Goal: Task Accomplishment & Management: Complete application form

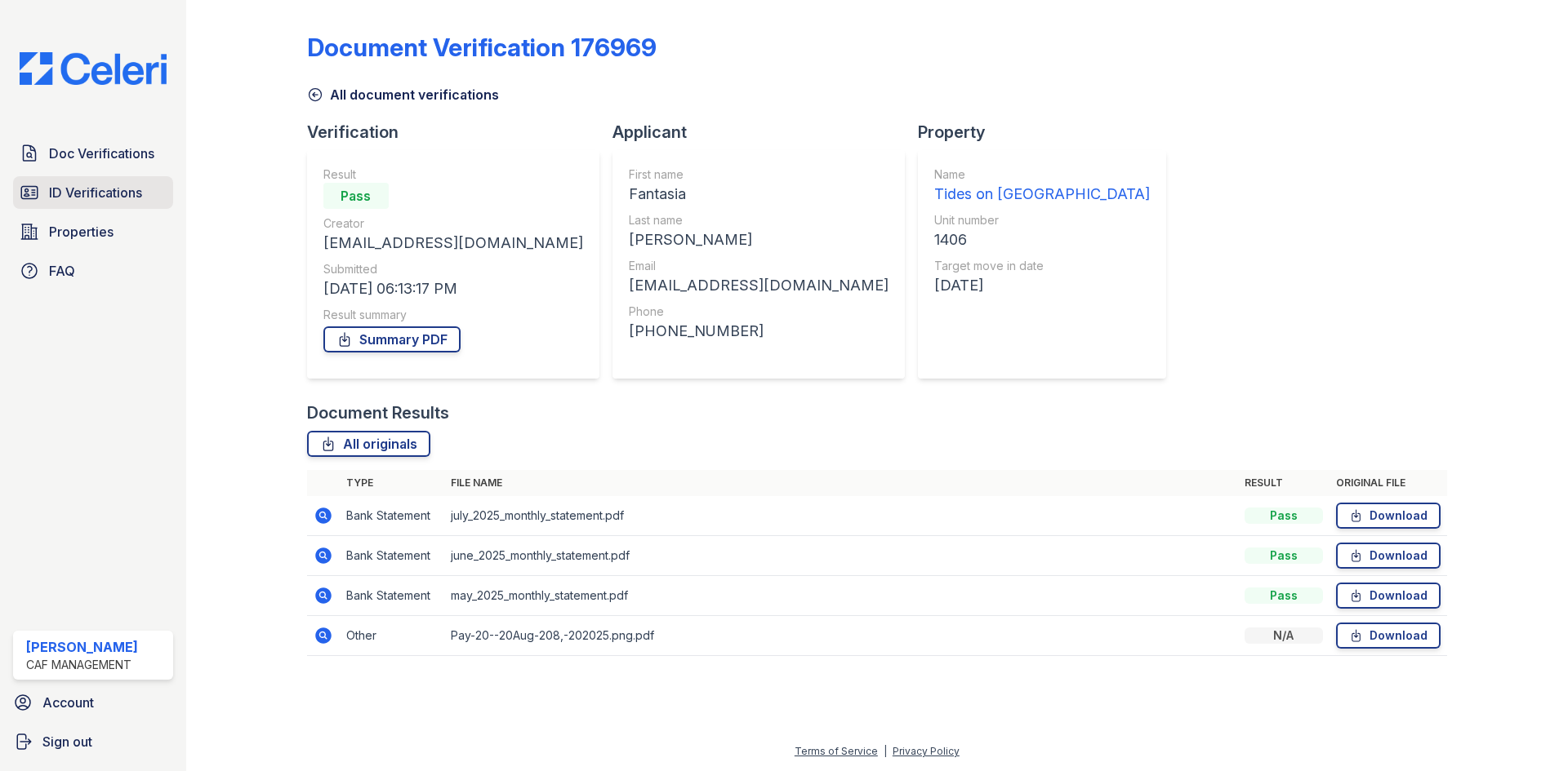
click at [100, 196] on span "ID Verifications" at bounding box center [95, 192] width 93 height 19
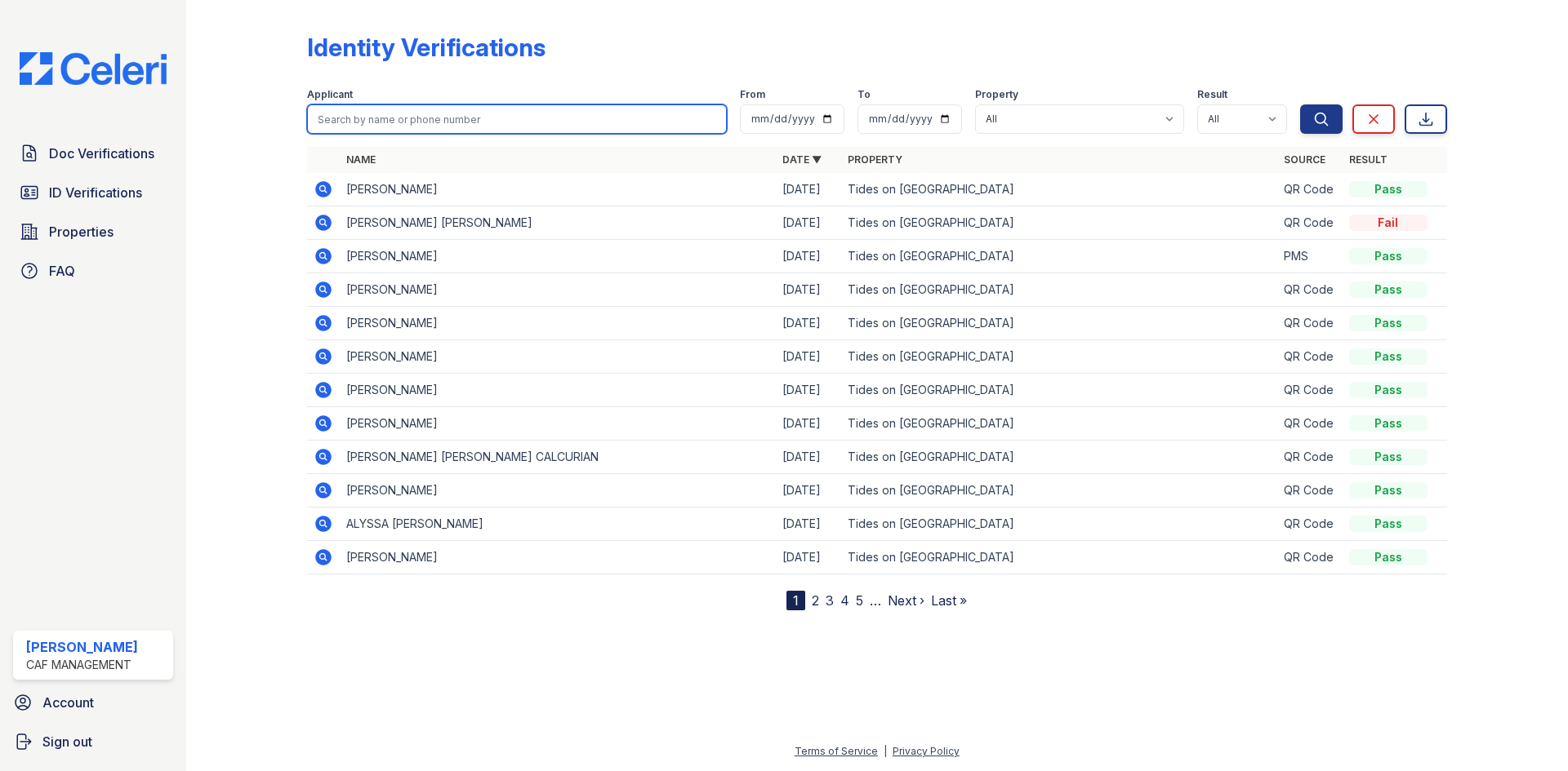
click at [386, 111] on input "search" at bounding box center [516, 119] width 420 height 29
type input "journee"
click at [1300, 105] on button "Search" at bounding box center [1321, 119] width 42 height 29
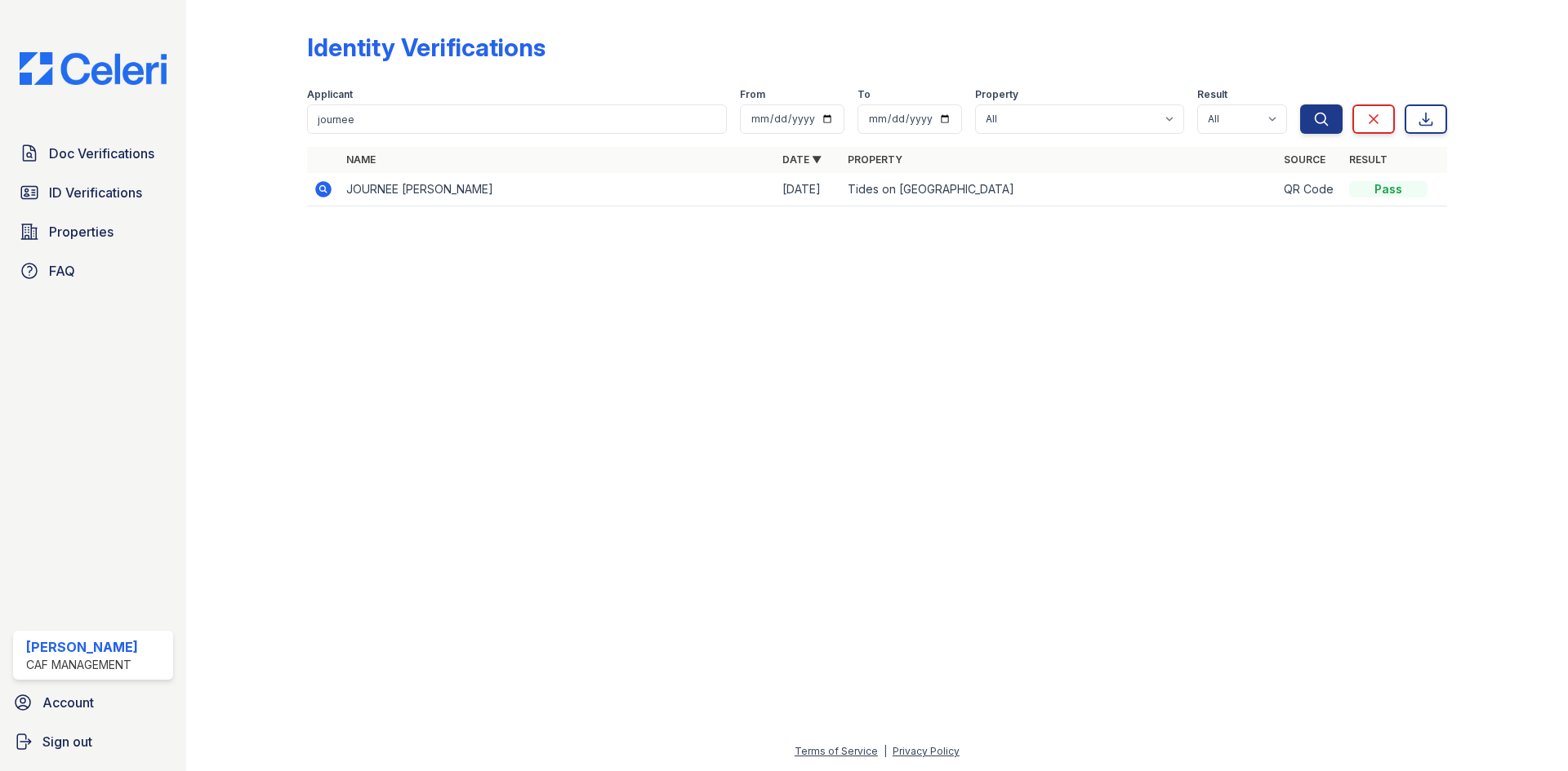
click at [321, 200] on td at bounding box center [323, 190] width 33 height 33
click at [324, 178] on td at bounding box center [323, 190] width 33 height 33
click at [324, 185] on icon at bounding box center [323, 189] width 17 height 17
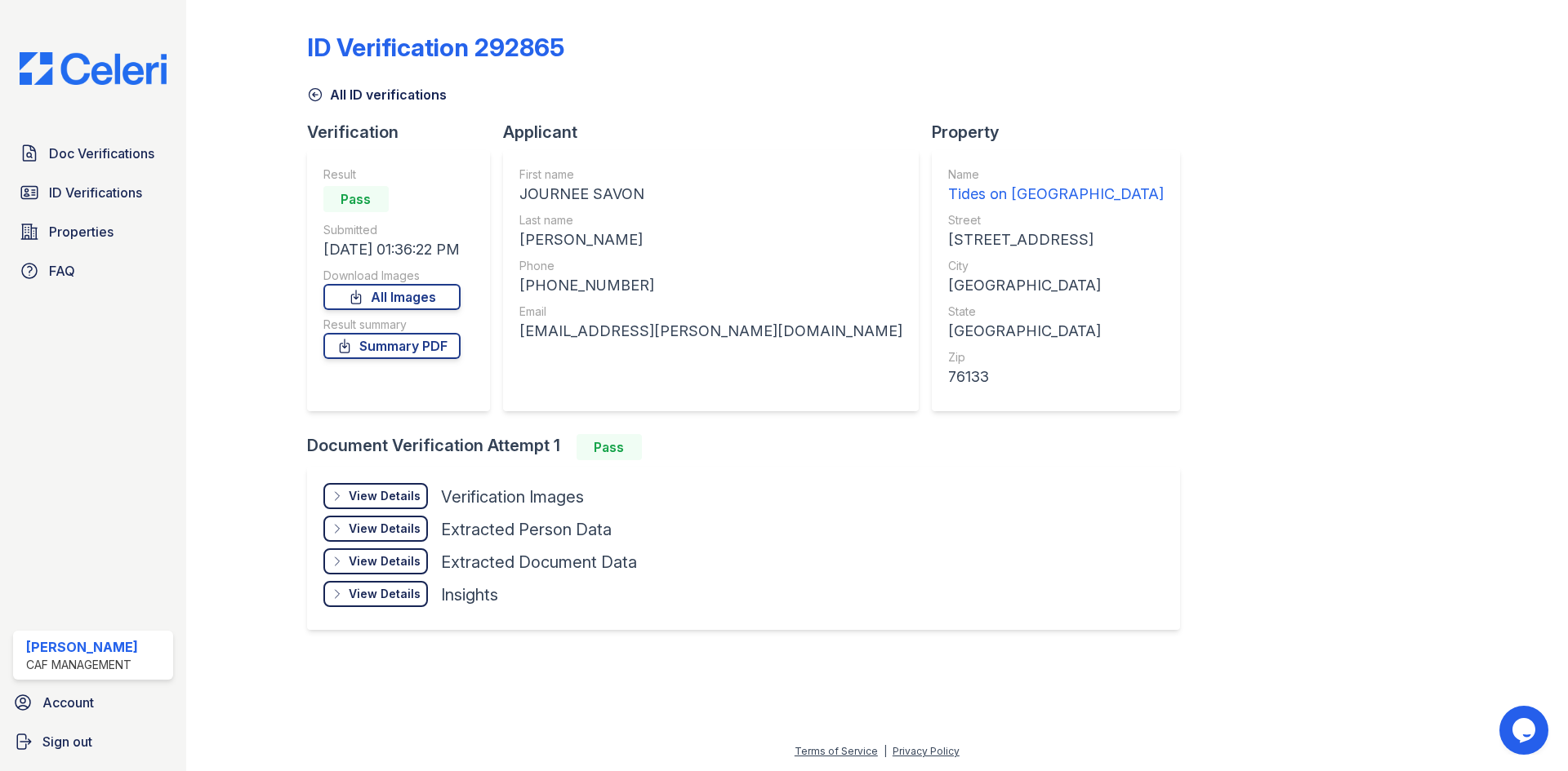
click at [398, 496] on div "View Details" at bounding box center [385, 497] width 72 height 17
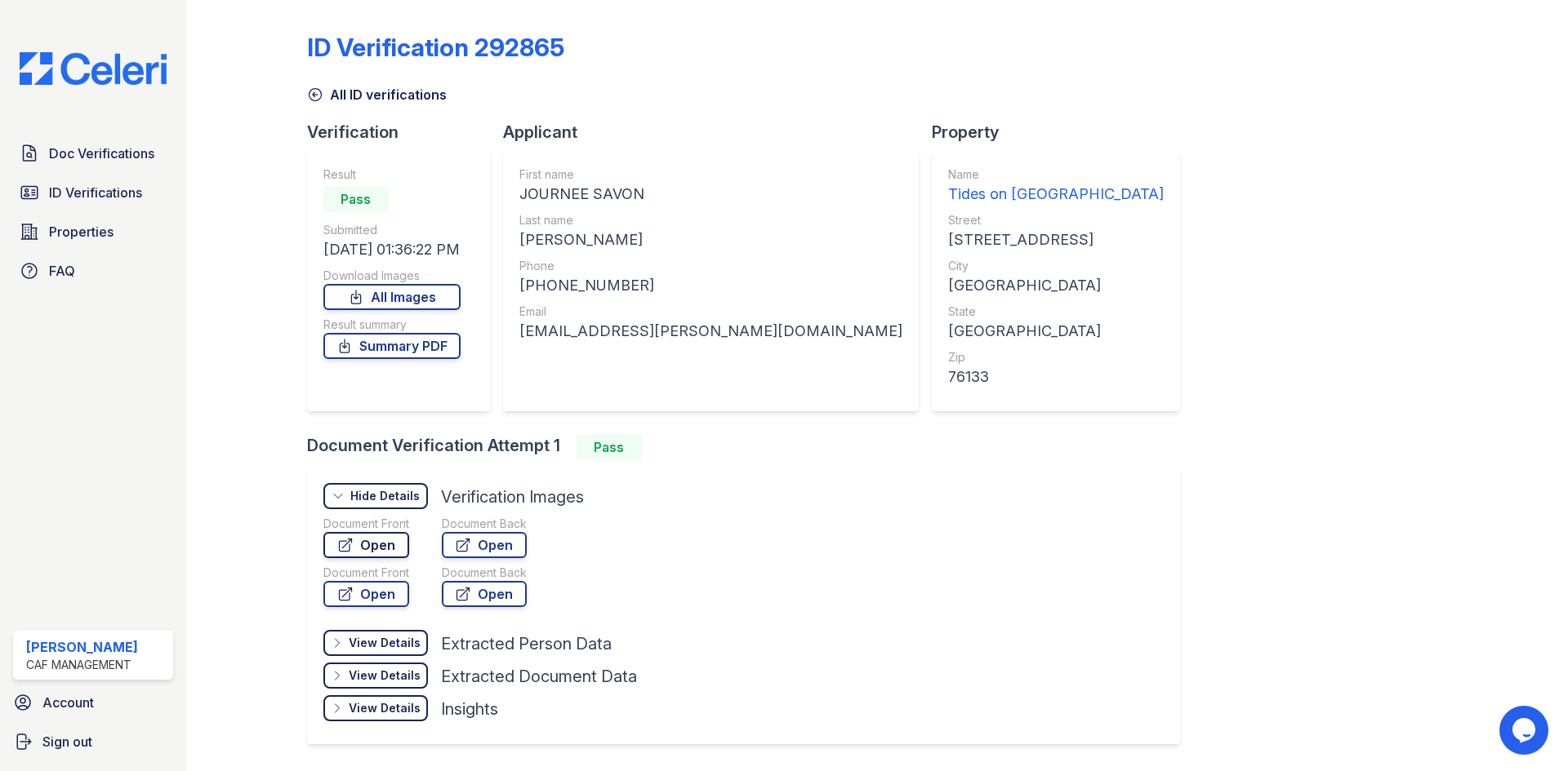
click at [366, 543] on link "Open" at bounding box center [365, 545] width 85 height 26
click at [505, 551] on link "Open" at bounding box center [484, 545] width 84 height 26
click at [396, 350] on link "Summary PDF" at bounding box center [391, 346] width 137 height 26
click at [54, 173] on div "Doc Verifications ID Verifications Properties FAQ" at bounding box center [93, 212] width 174 height 151
click at [55, 170] on link "Doc Verifications" at bounding box center [93, 153] width 160 height 33
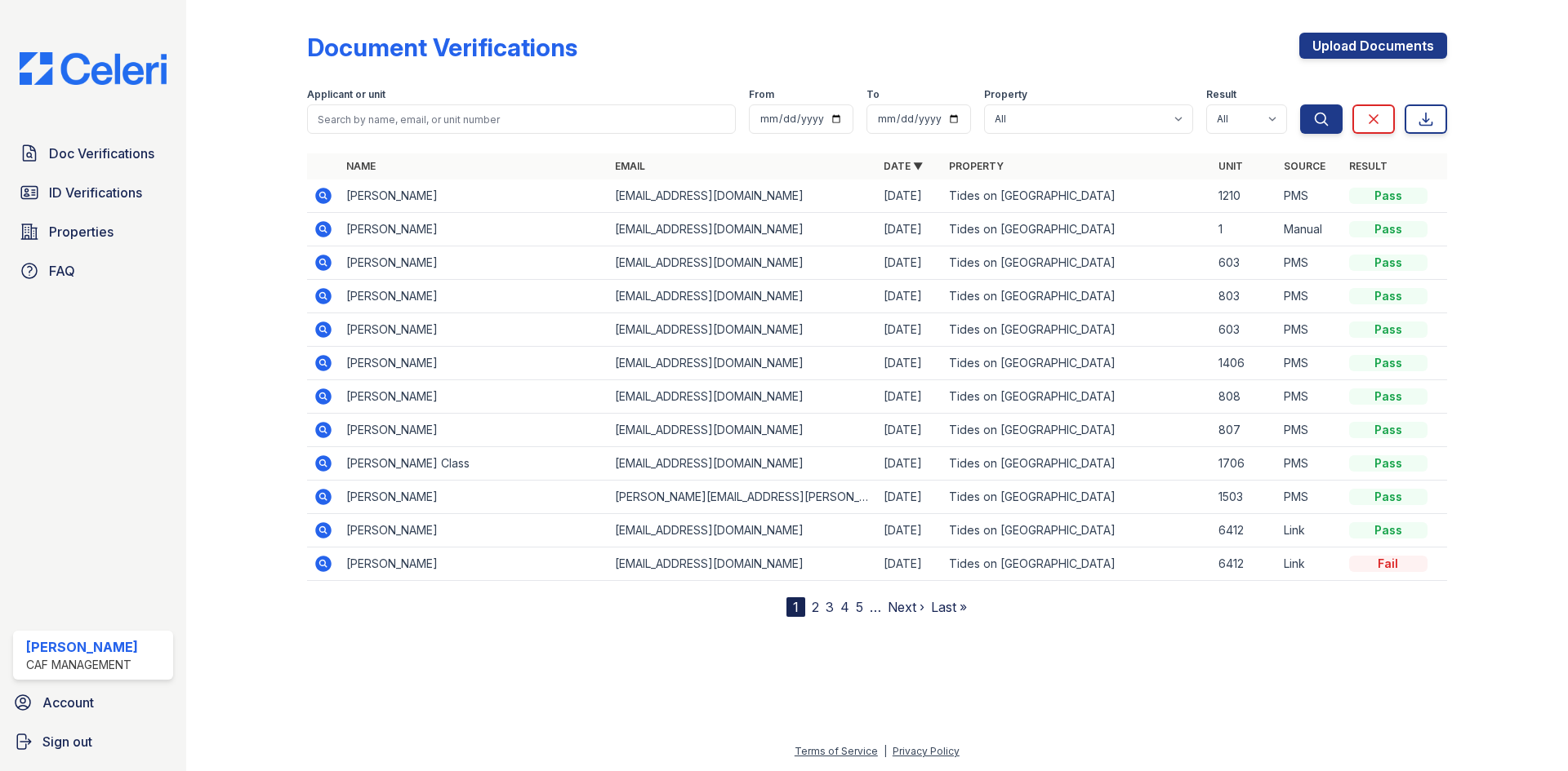
click at [815, 612] on link "2" at bounding box center [815, 608] width 7 height 17
click at [865, 601] on link "3" at bounding box center [864, 608] width 8 height 17
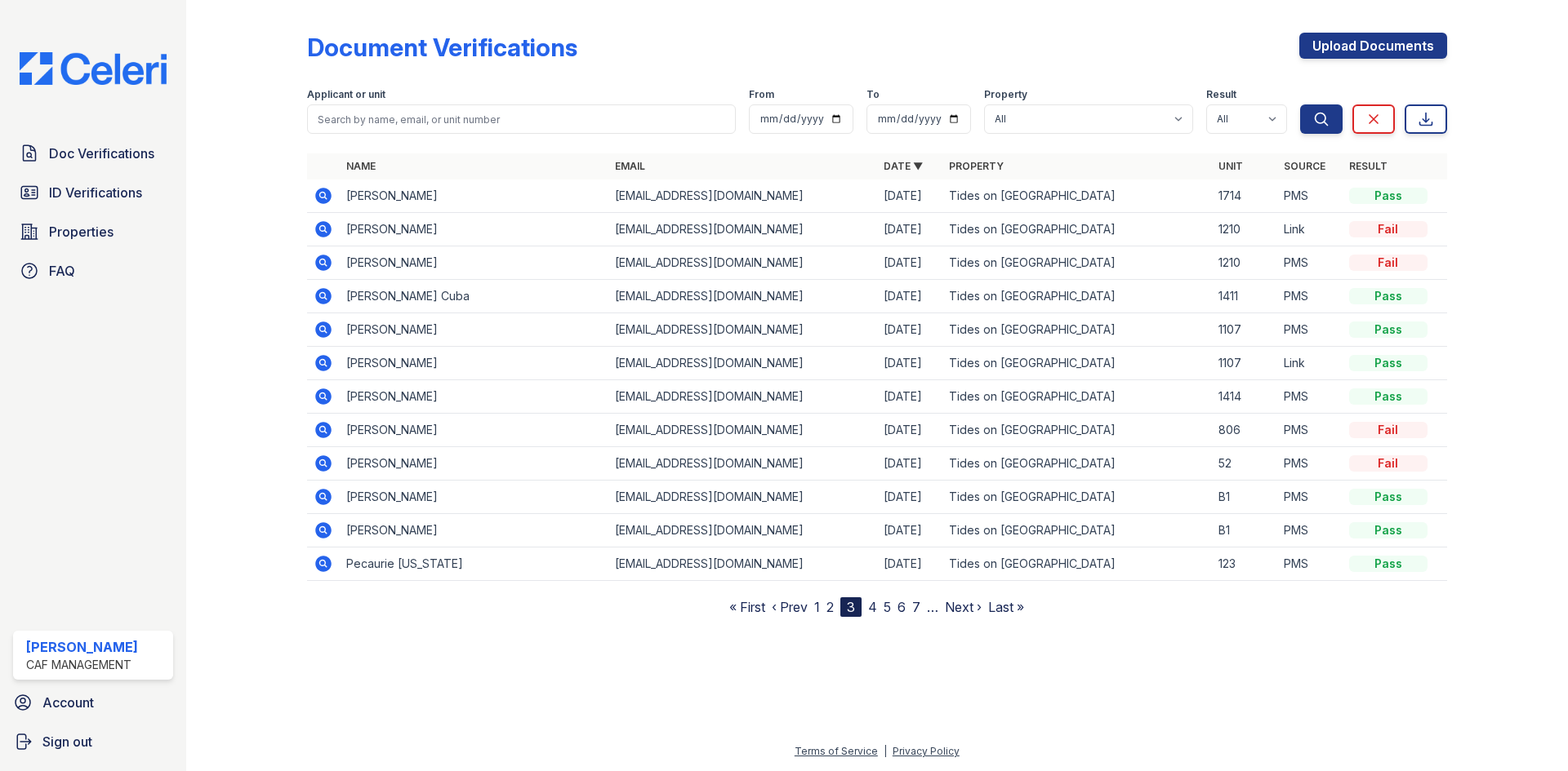
click at [866, 602] on nav "« First ‹ Prev 1 2 3 4 5 6 7 … Next › Last »" at bounding box center [876, 607] width 295 height 19
click at [394, 115] on input "search" at bounding box center [521, 119] width 429 height 29
type input "journee"
click at [1300, 105] on button "Search" at bounding box center [1321, 119] width 42 height 29
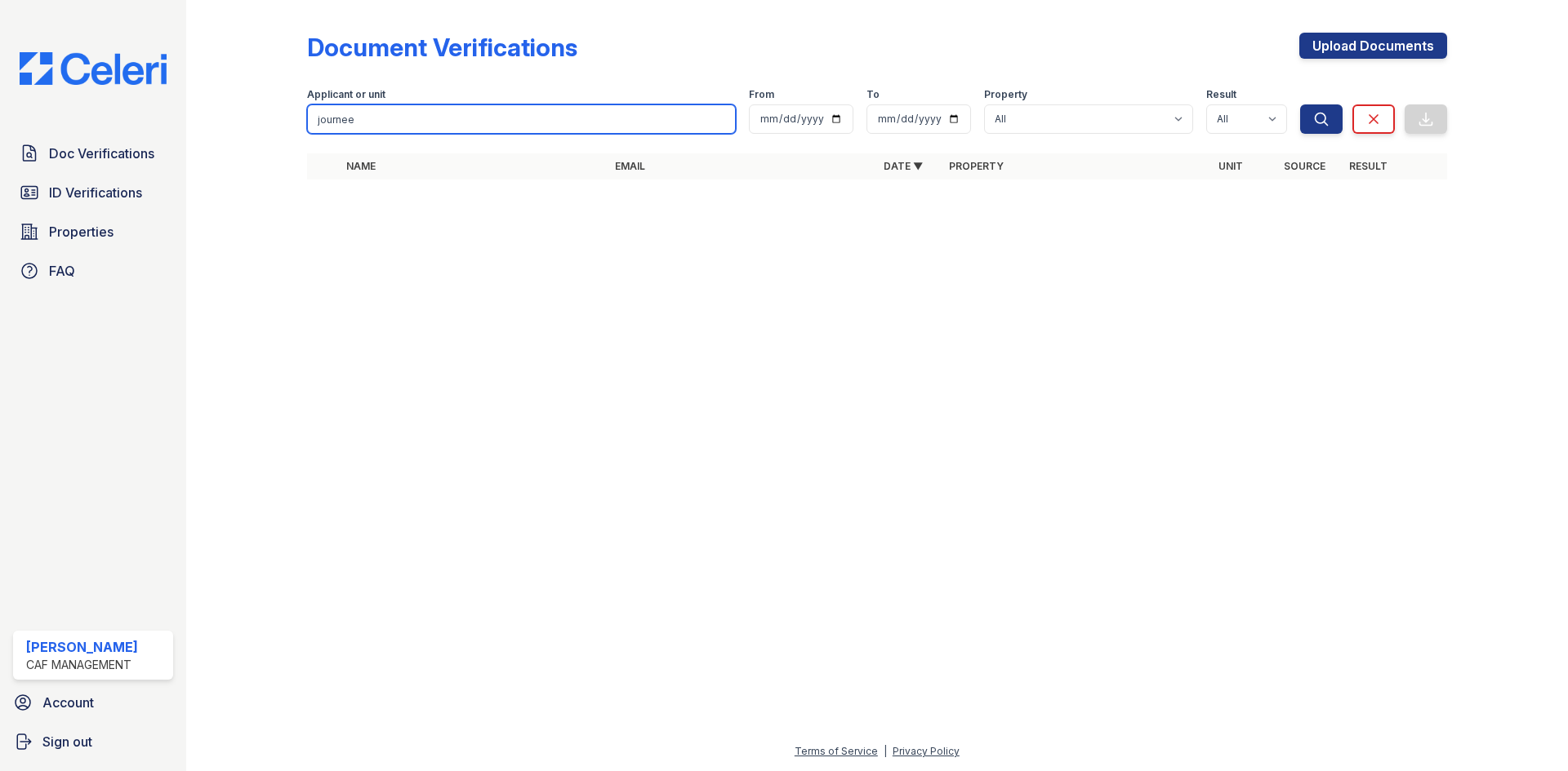
click at [394, 115] on input "journee" at bounding box center [521, 119] width 429 height 29
click at [721, 118] on input "journee" at bounding box center [521, 119] width 429 height 29
click at [717, 572] on div at bounding box center [877, 482] width 1329 height 520
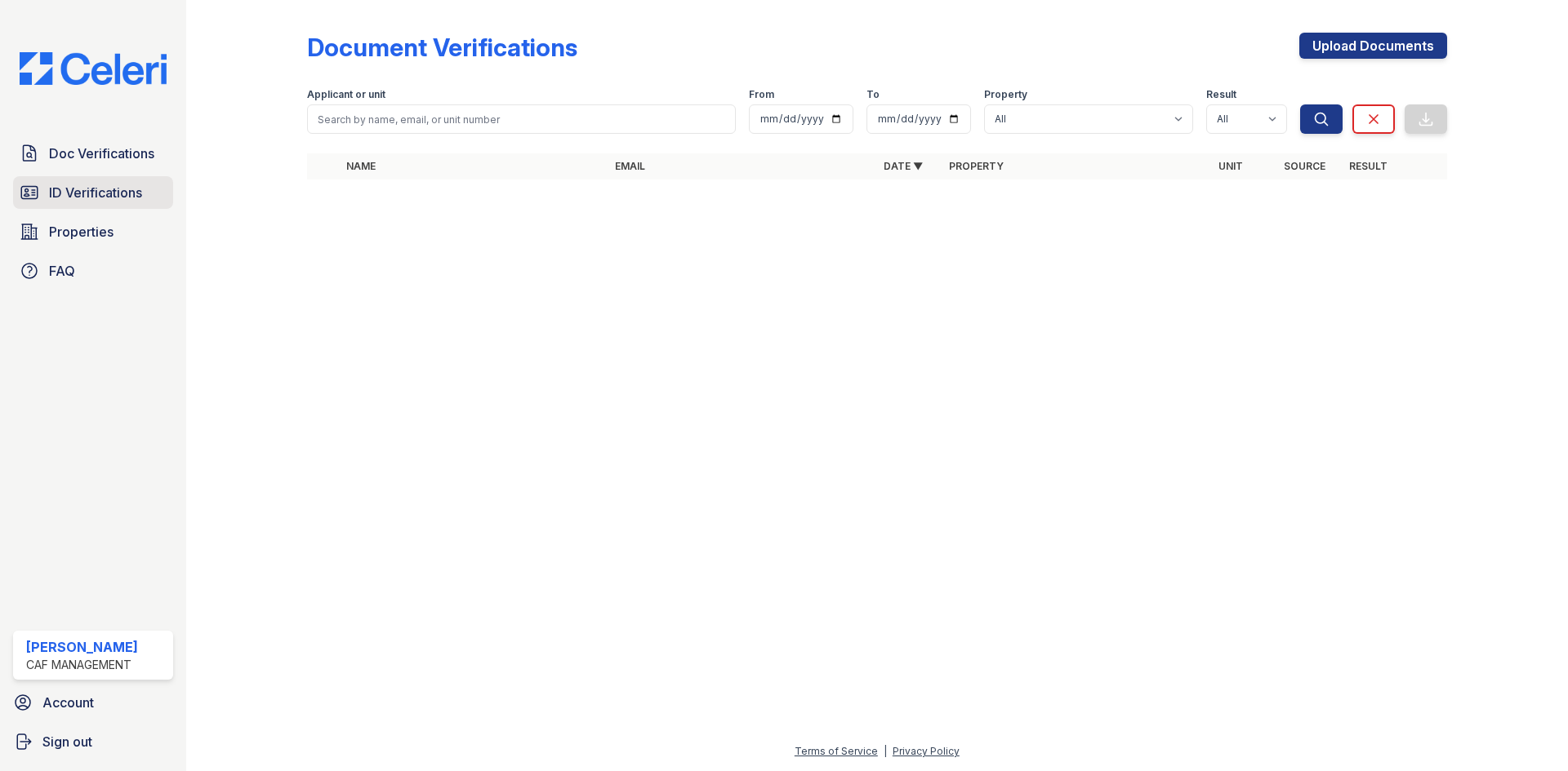
click at [99, 187] on span "ID Verifications" at bounding box center [95, 192] width 93 height 19
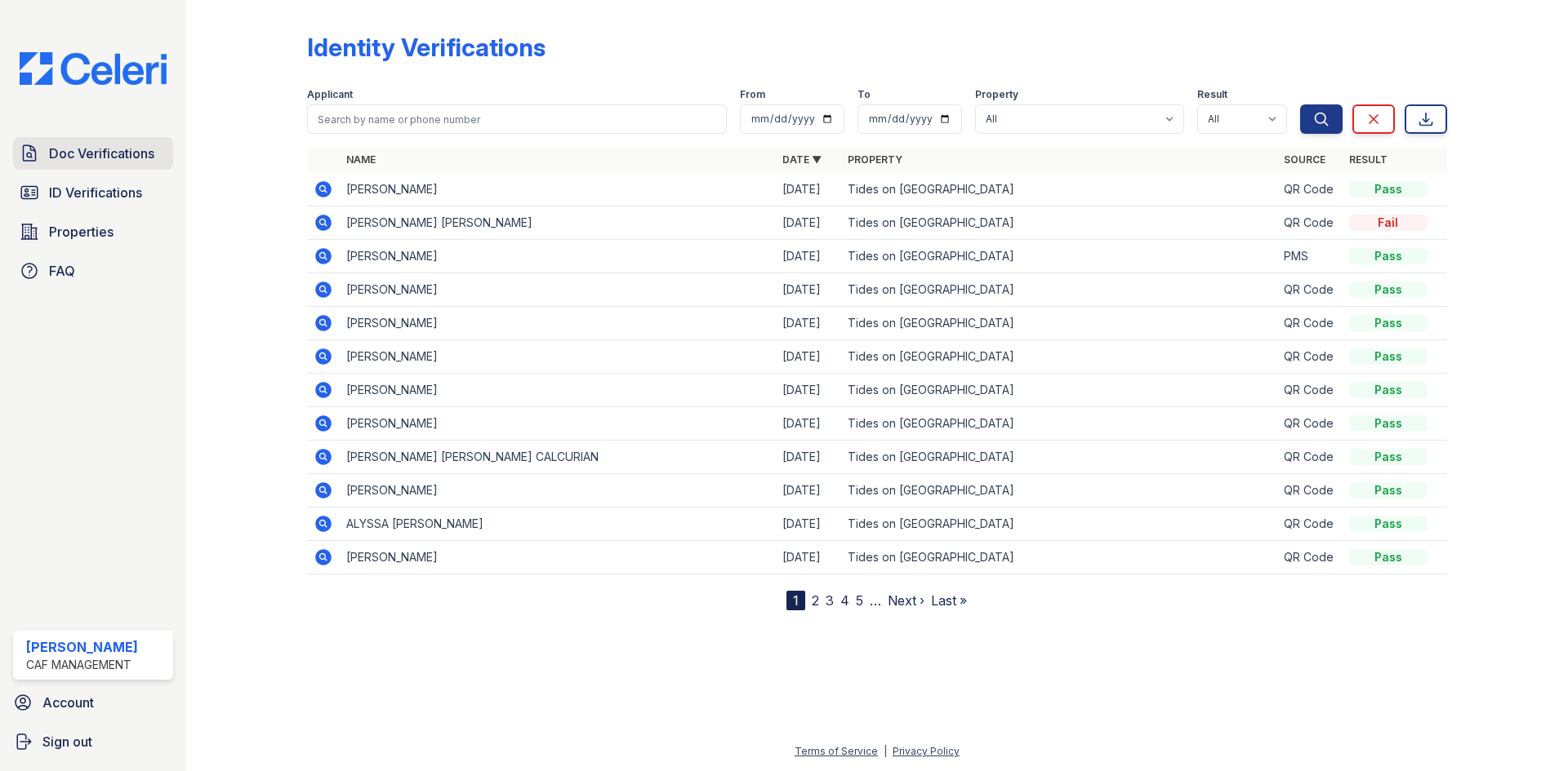
click at [100, 151] on span "Doc Verifications" at bounding box center [101, 153] width 106 height 19
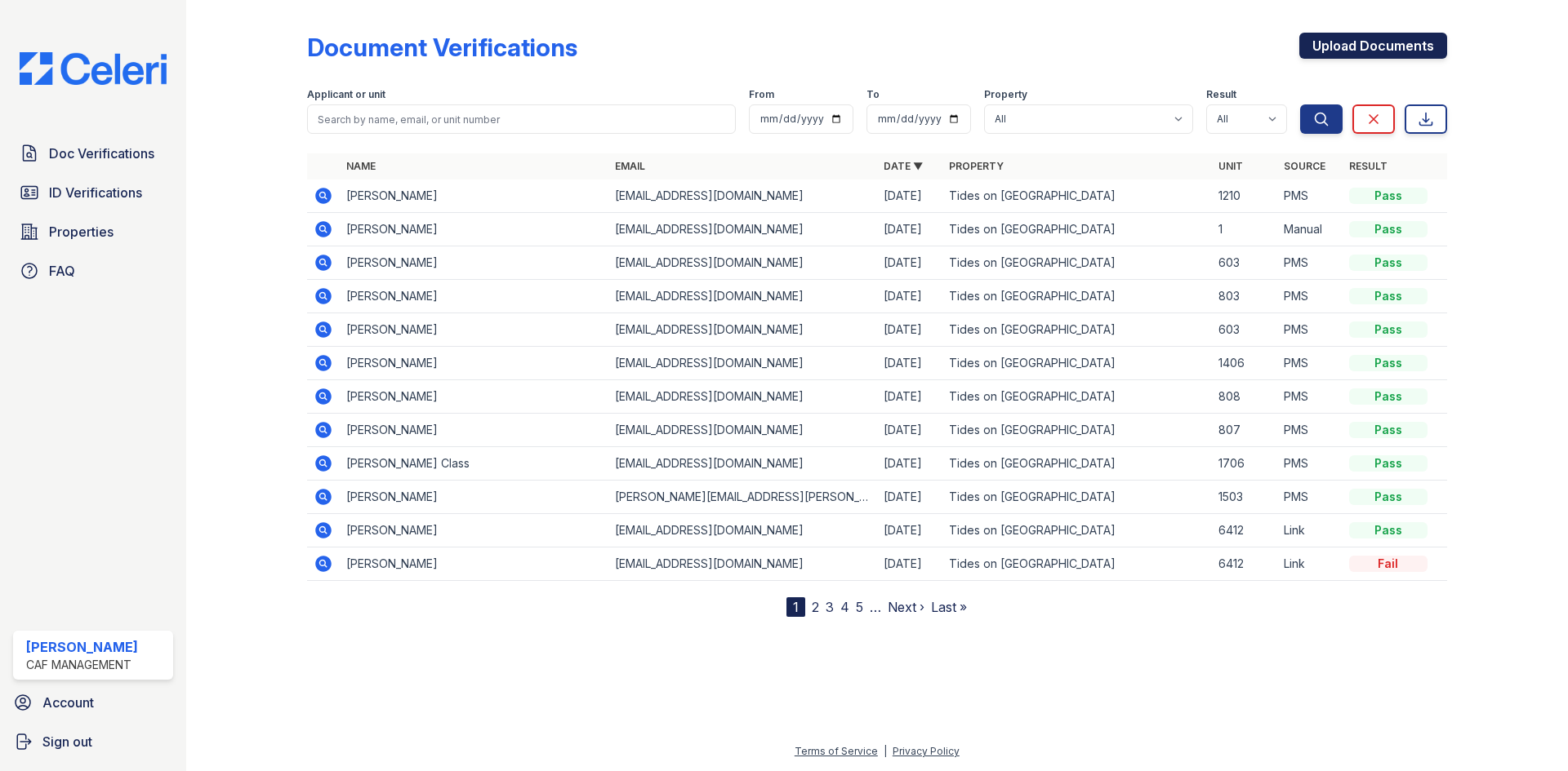
click at [1406, 44] on link "Upload Documents" at bounding box center [1372, 46] width 148 height 26
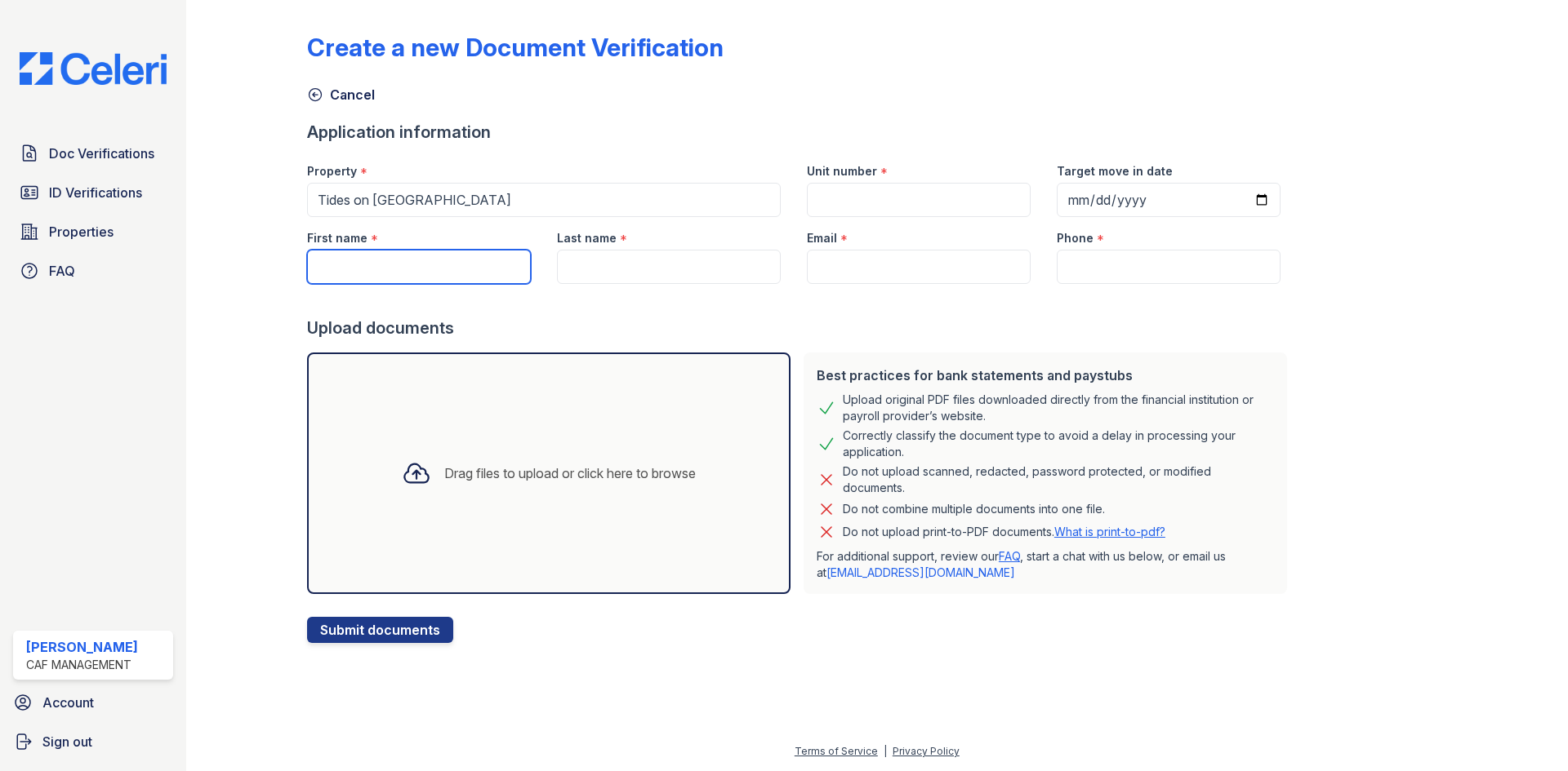
click at [406, 275] on input "First name" at bounding box center [419, 266] width 224 height 34
type input "Journee"
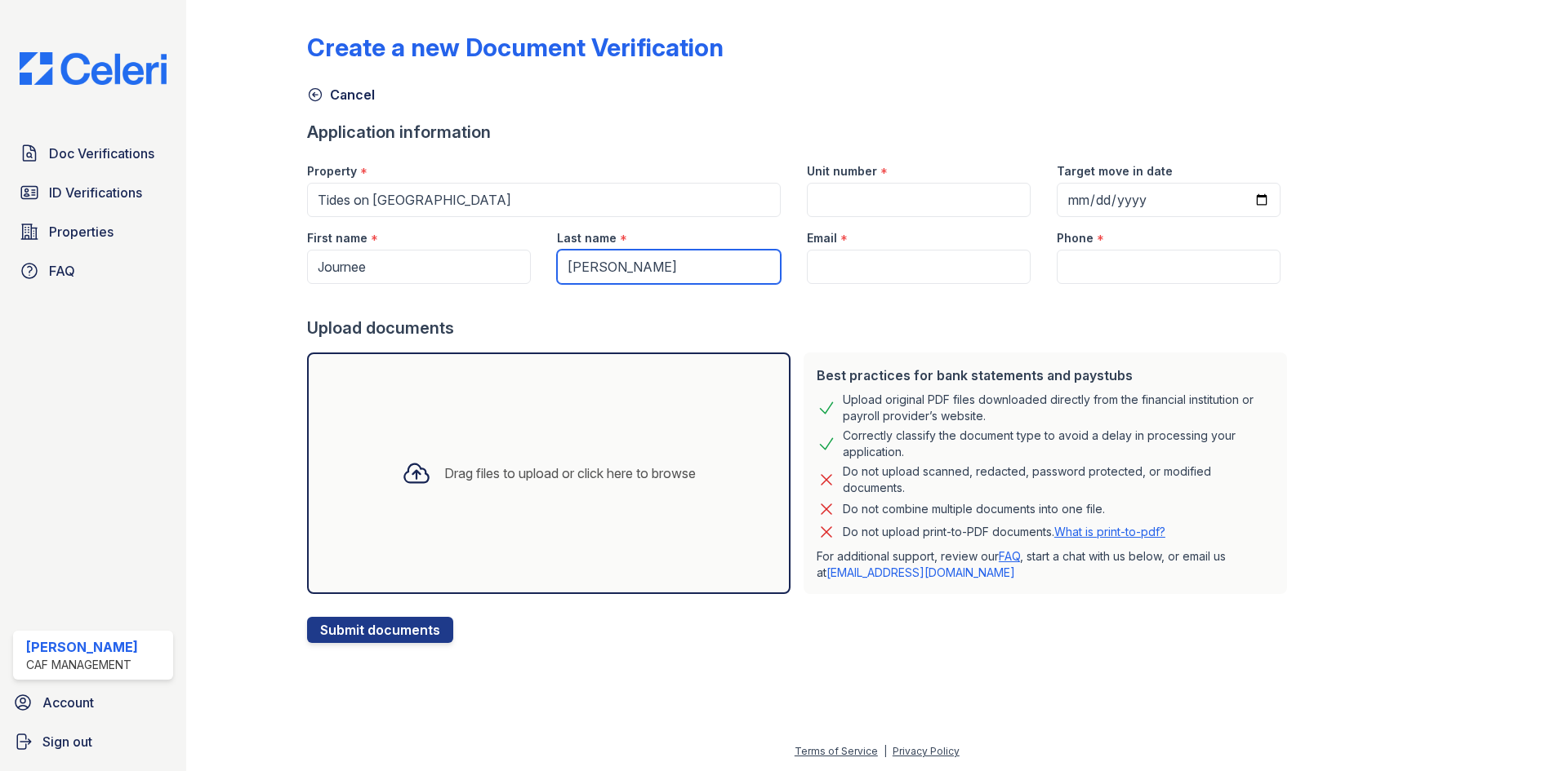
type input "Calhoun"
click at [406, 275] on input "Journee" at bounding box center [419, 266] width 224 height 34
type input "Journee"
click at [644, 274] on input "Calhoun" at bounding box center [669, 266] width 224 height 34
type input "Calhoun"
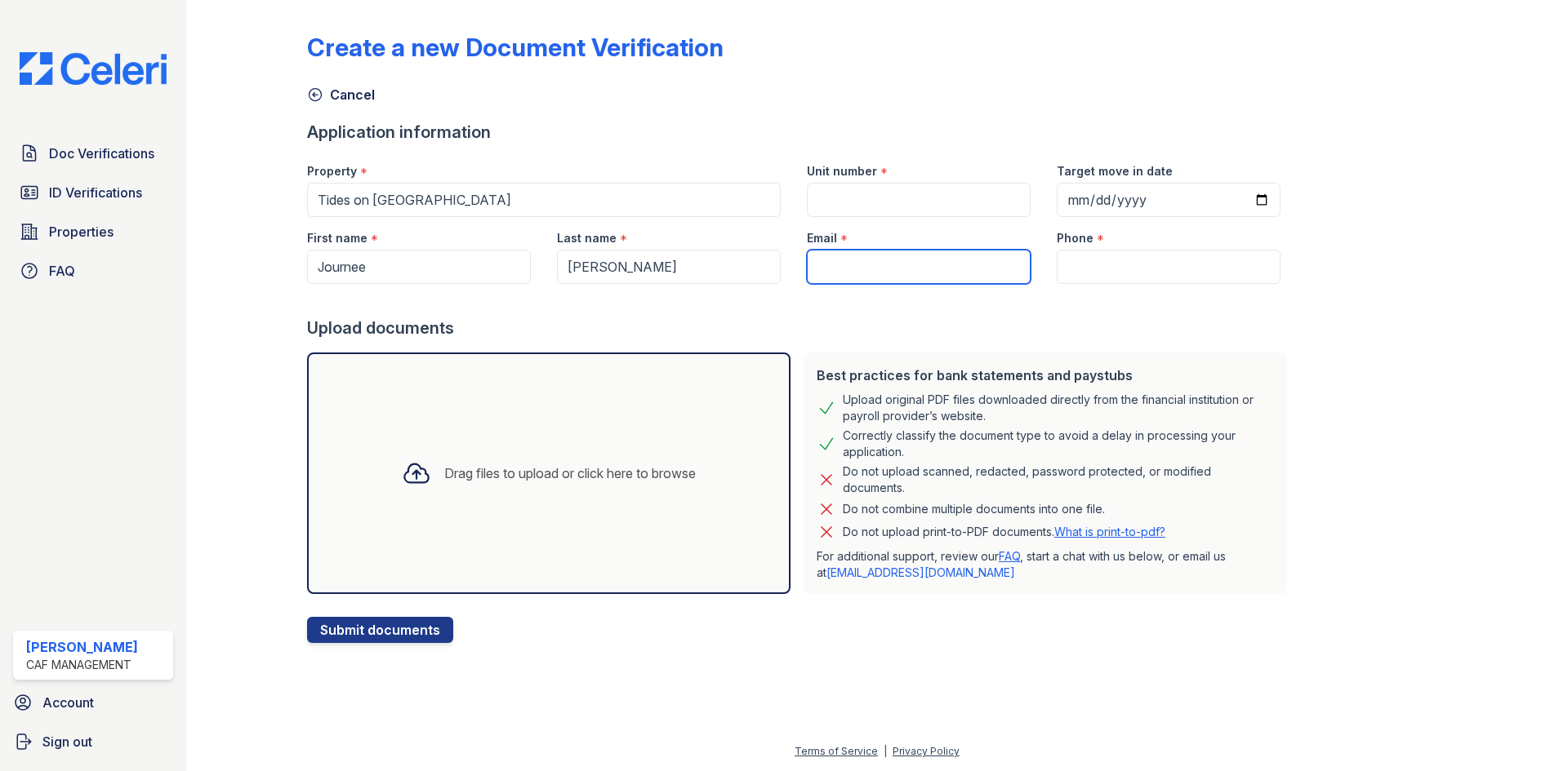
click at [809, 264] on input "Email" at bounding box center [919, 266] width 224 height 34
paste input "journee.calhoun@gmail.com"
type input "journee.calhoun@gmail.com"
click at [876, 207] on input "Unit number" at bounding box center [919, 199] width 224 height 34
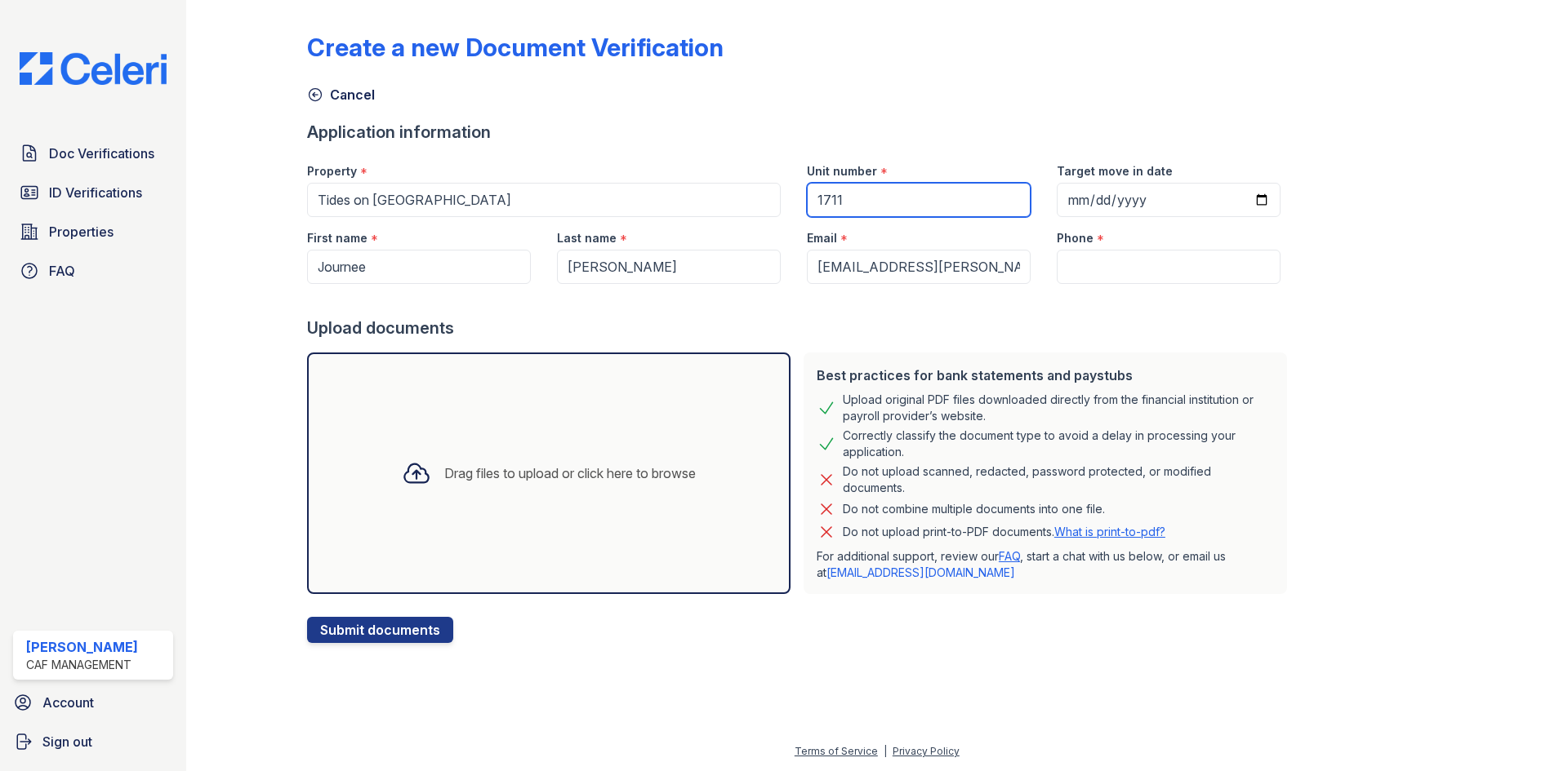
type input "1711"
click at [1062, 267] on input "Phone" at bounding box center [1169, 266] width 224 height 34
paste input "(682) 248-1210"
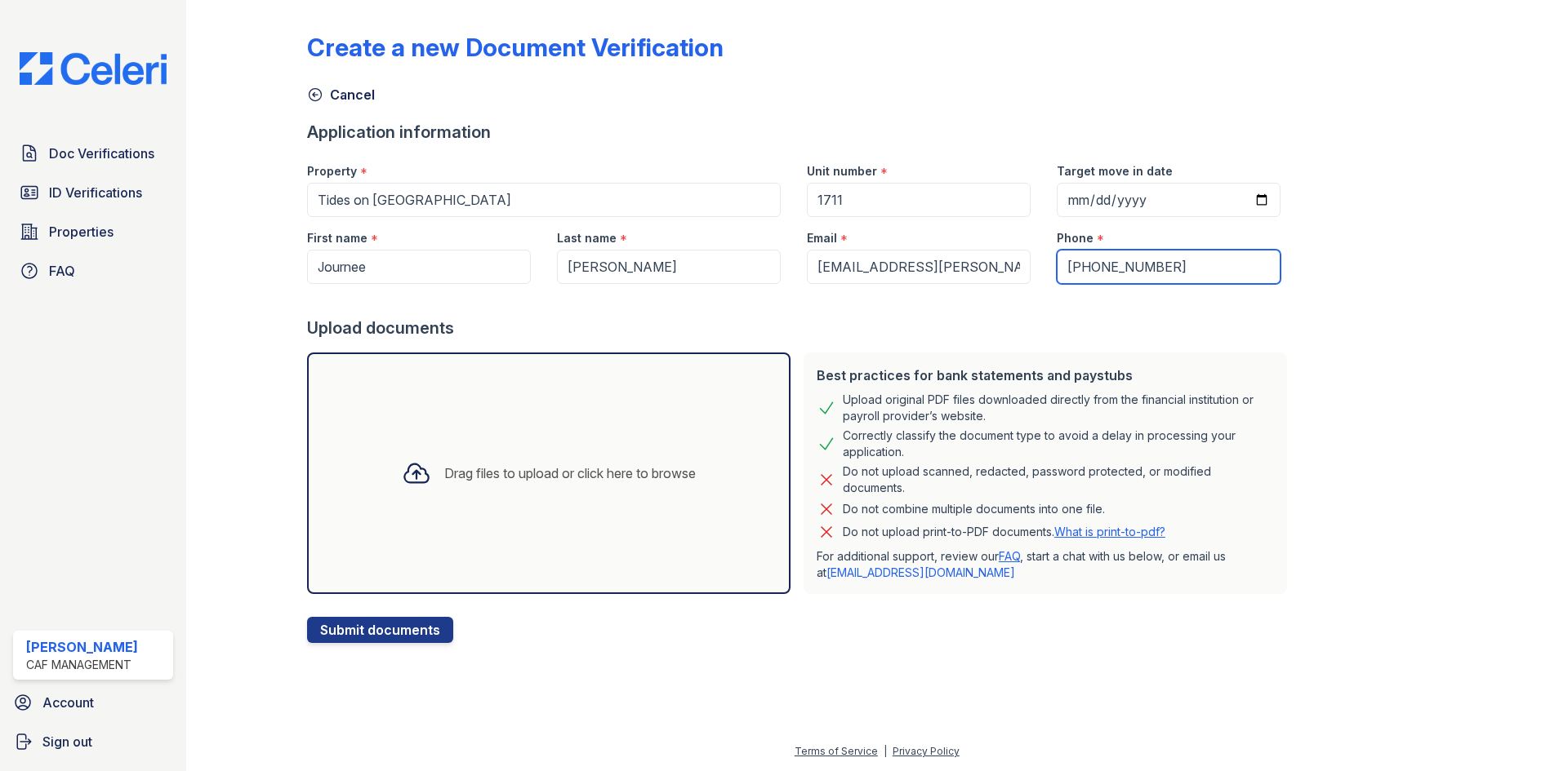
type input "(682) 248-1210"
click at [894, 667] on div "Create a new Document Verification Cancel Application information Property * Ti…" at bounding box center [877, 334] width 1329 height 669
click at [803, 546] on div "Best practices for bank statements and paystubs Upload original PDF files downl…" at bounding box center [1045, 473] width 484 height 241
click at [639, 536] on div "Drag files to upload or click here to browse" at bounding box center [548, 473] width 484 height 241
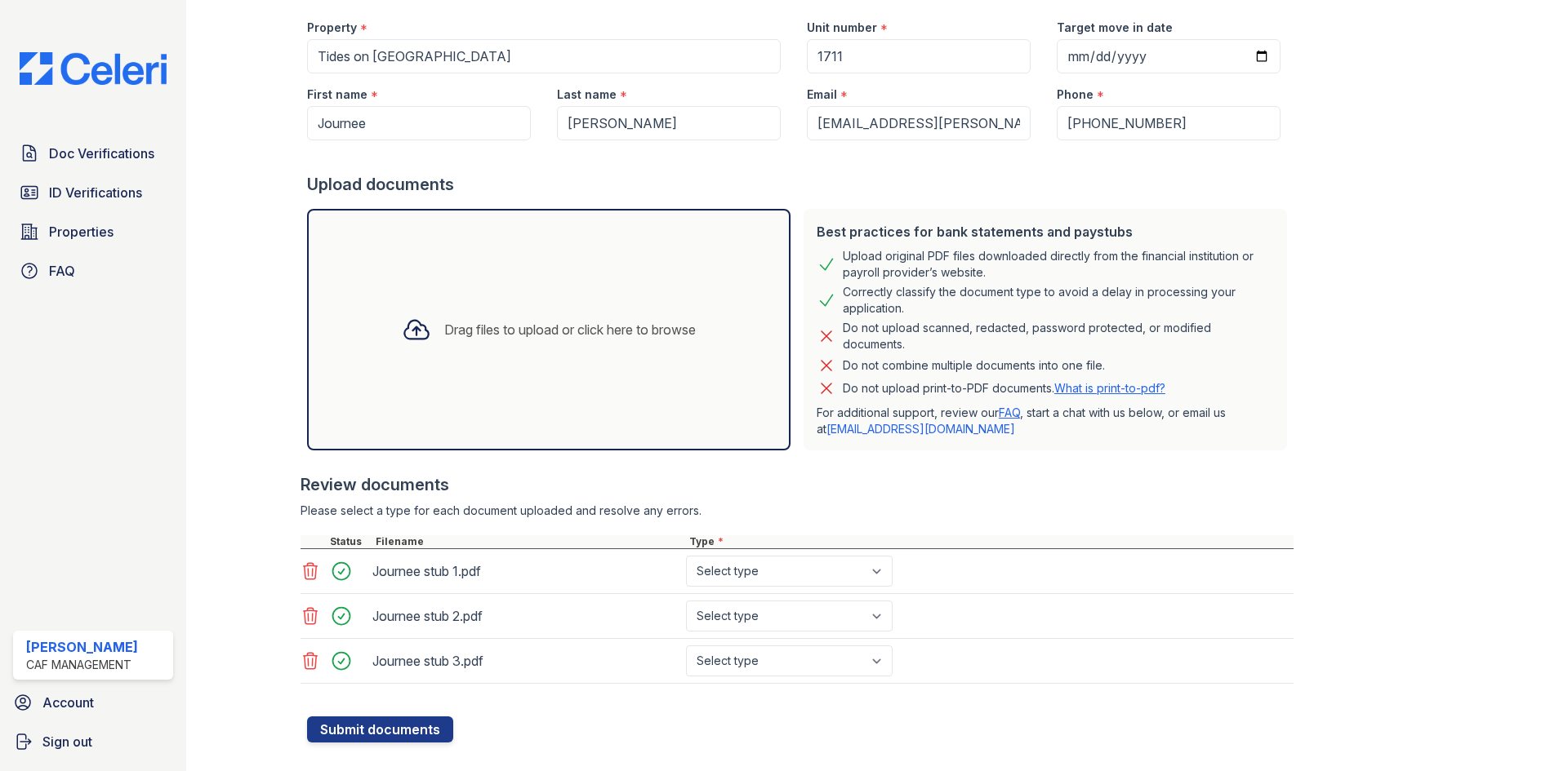
scroll to position [171, 0]
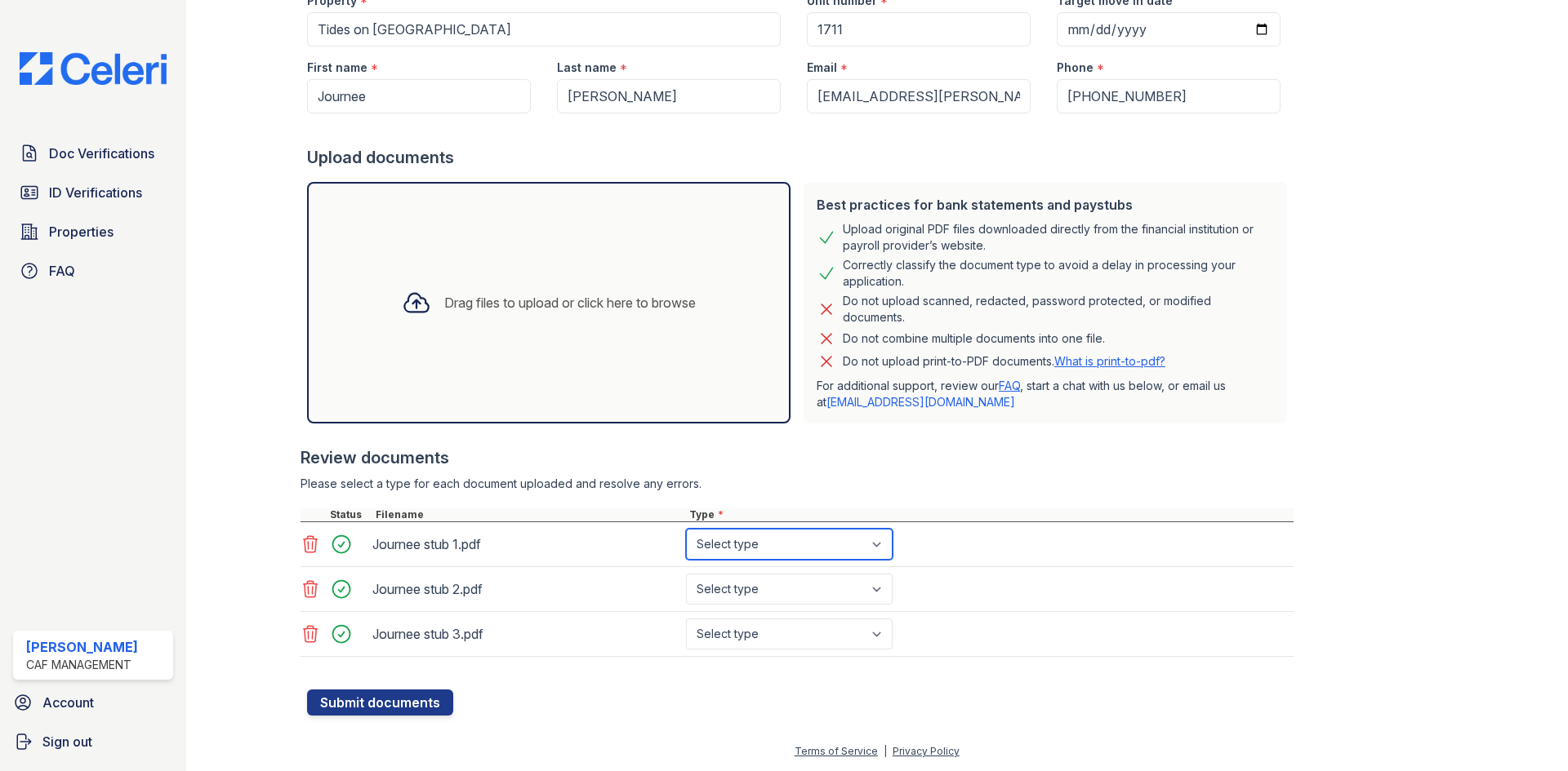
click at [770, 549] on select "Select type Paystub Bank Statement Offer Letter Tax Documents Benefit Award Let…" at bounding box center [789, 544] width 207 height 31
select select "paystub"
click at [686, 529] on select "Select type Paystub Bank Statement Offer Letter Tax Documents Benefit Award Let…" at bounding box center [789, 544] width 207 height 31
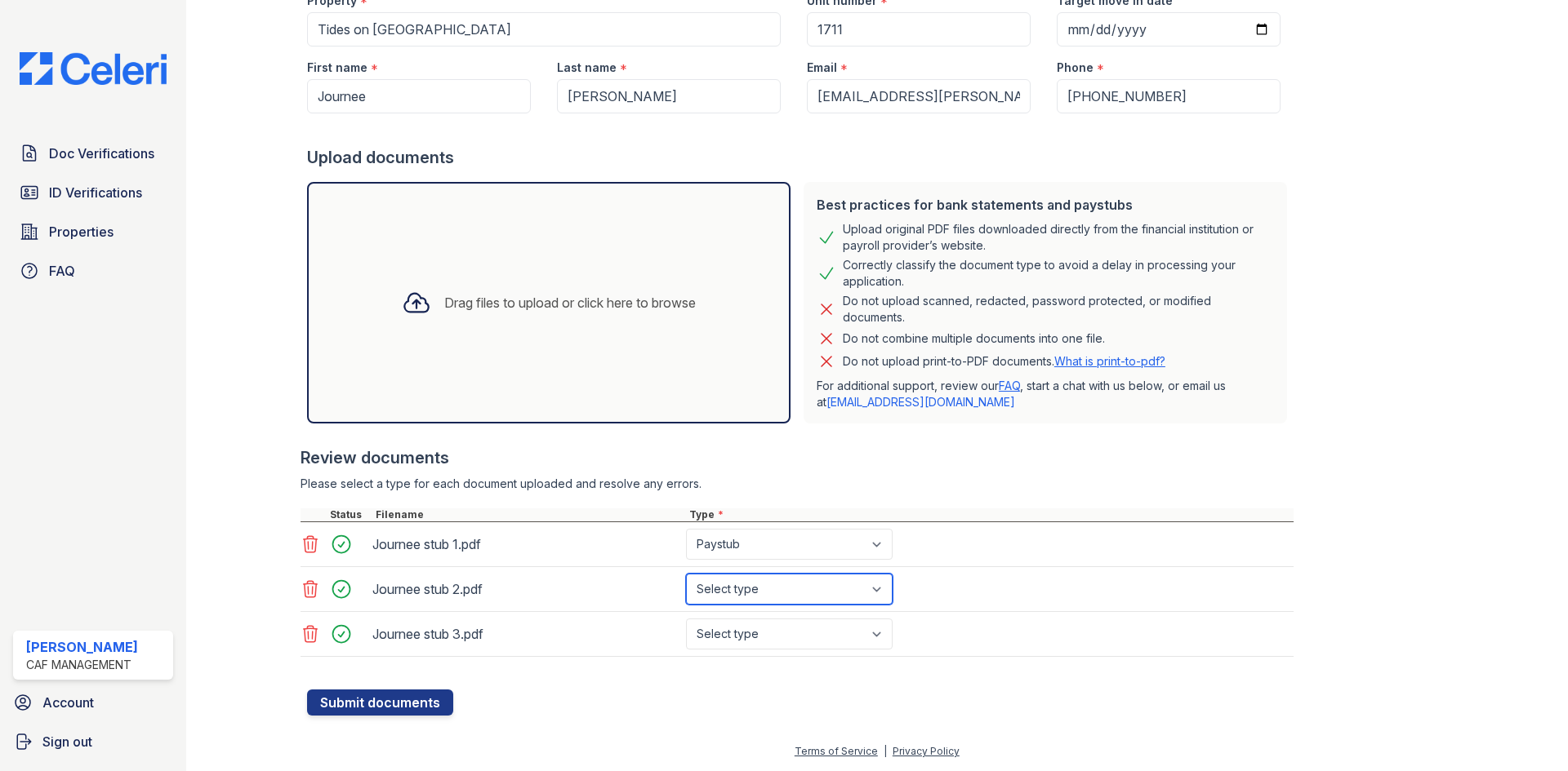
click at [721, 587] on select "Select type Paystub Bank Statement Offer Letter Tax Documents Benefit Award Let…" at bounding box center [789, 589] width 207 height 31
select select "paystub"
click at [686, 574] on select "Select type Paystub Bank Statement Offer Letter Tax Documents Benefit Award Let…" at bounding box center [789, 589] width 207 height 31
click at [722, 615] on div "Journee stub 3.pdf Select type Paystub Bank Statement Offer Letter Tax Document…" at bounding box center [797, 634] width 993 height 45
click at [721, 638] on select "Select type Paystub Bank Statement Offer Letter Tax Documents Benefit Award Let…" at bounding box center [789, 634] width 207 height 31
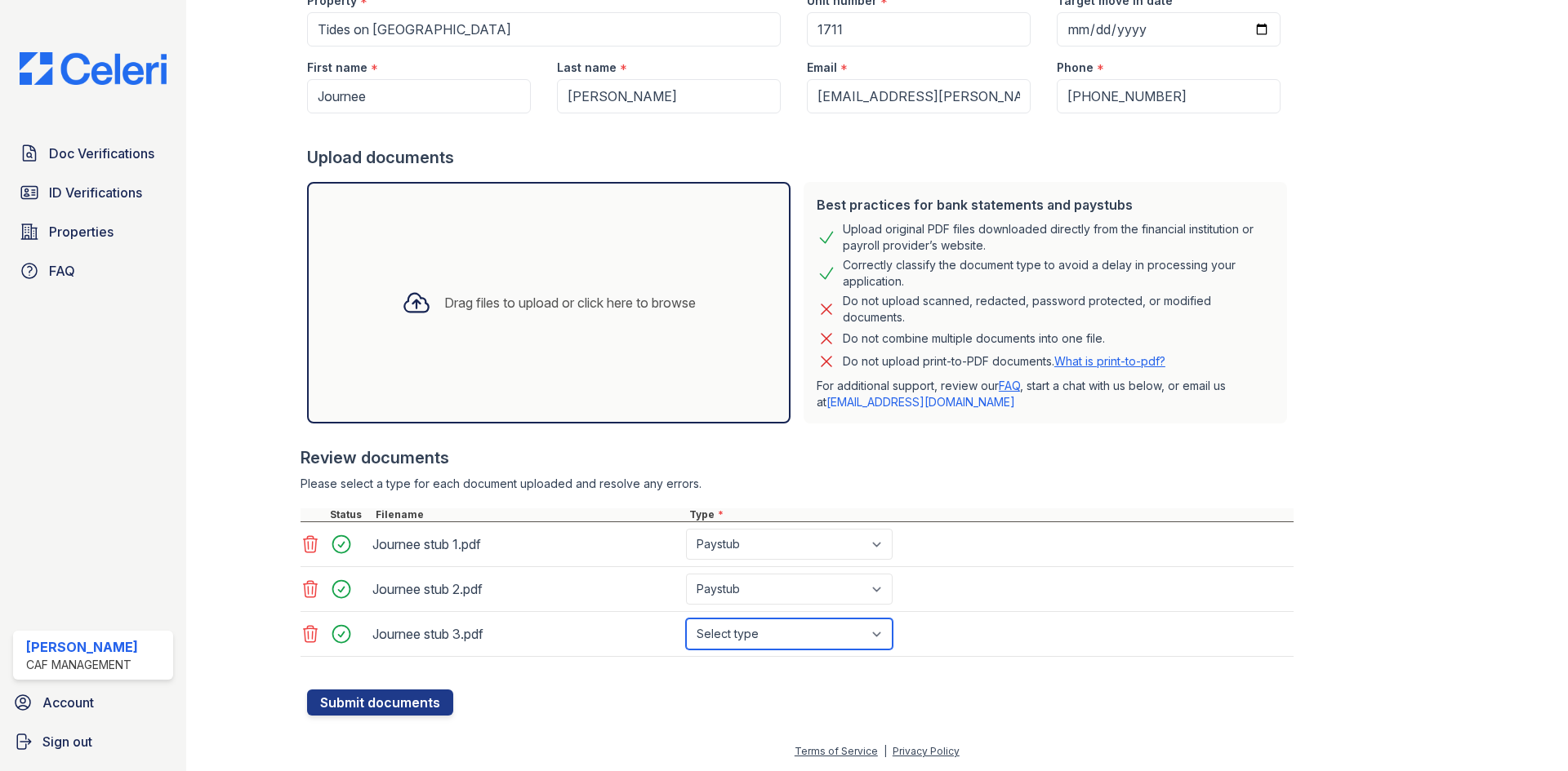
select select "paystub"
click at [686, 619] on select "Select type Paystub Bank Statement Offer Letter Tax Documents Benefit Award Let…" at bounding box center [789, 634] width 207 height 31
click at [374, 704] on button "Submit documents" at bounding box center [379, 703] width 146 height 26
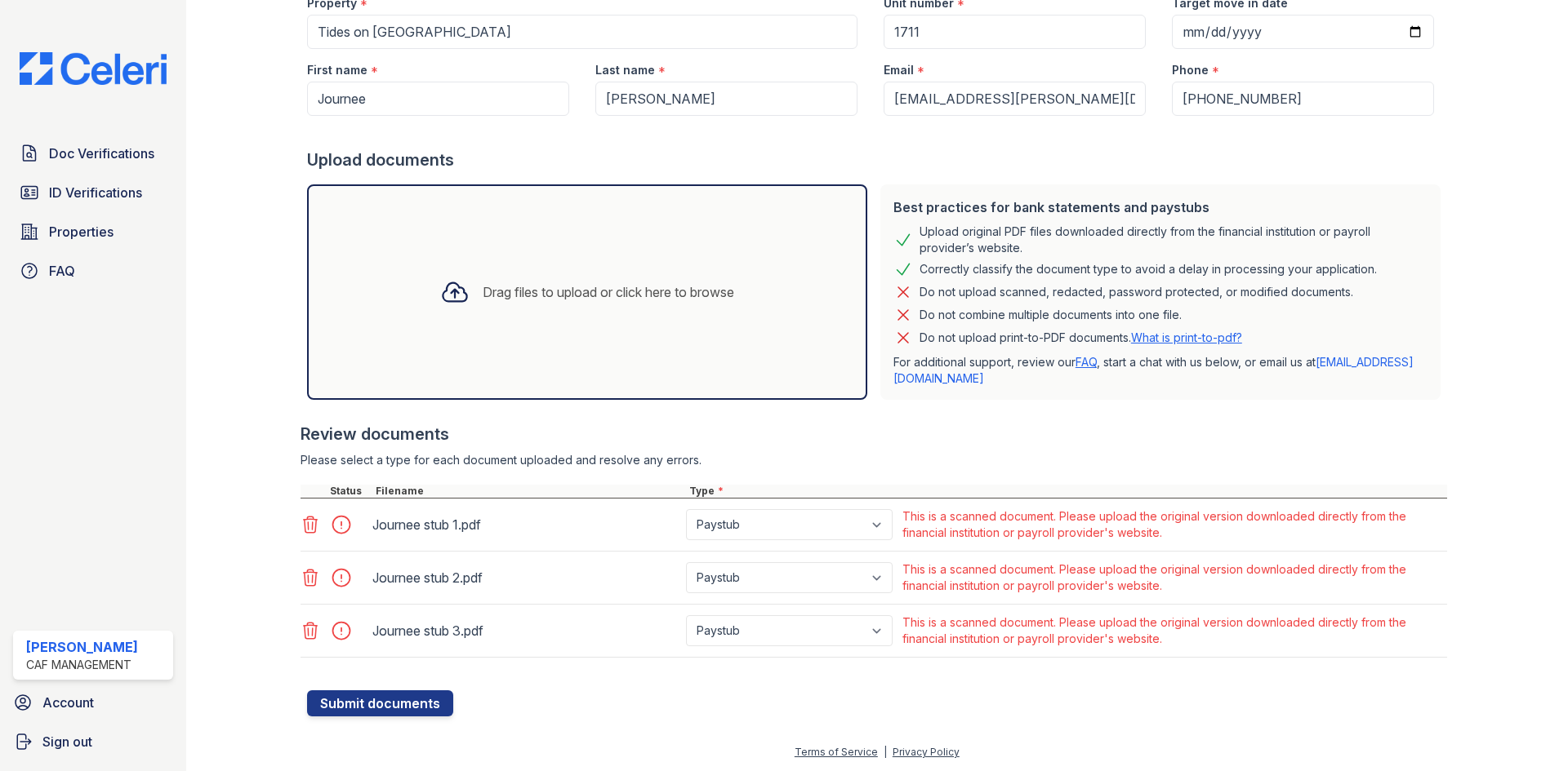
scroll to position [215, 0]
click at [338, 551] on div "Journee stub 2.pdf Paystub Bank Statement Offer Letter Tax Documents Benefit Aw…" at bounding box center [873, 577] width 1147 height 53
click at [332, 581] on div at bounding box center [346, 576] width 46 height 23
click at [339, 579] on div at bounding box center [346, 576] width 46 height 23
click at [312, 508] on div at bounding box center [334, 524] width 69 height 39
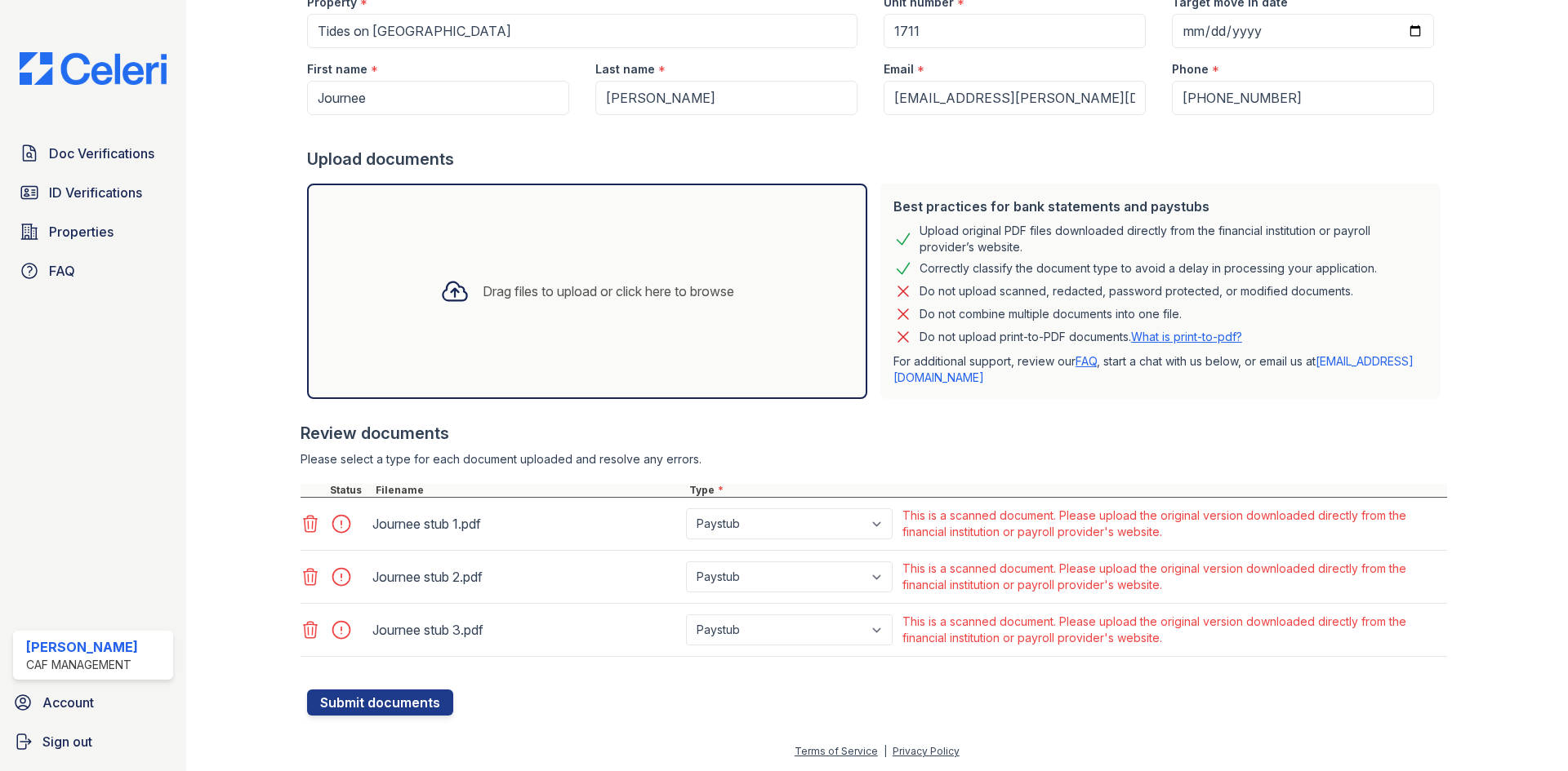
click at [313, 535] on div at bounding box center [334, 524] width 69 height 39
click at [309, 530] on icon at bounding box center [309, 523] width 19 height 19
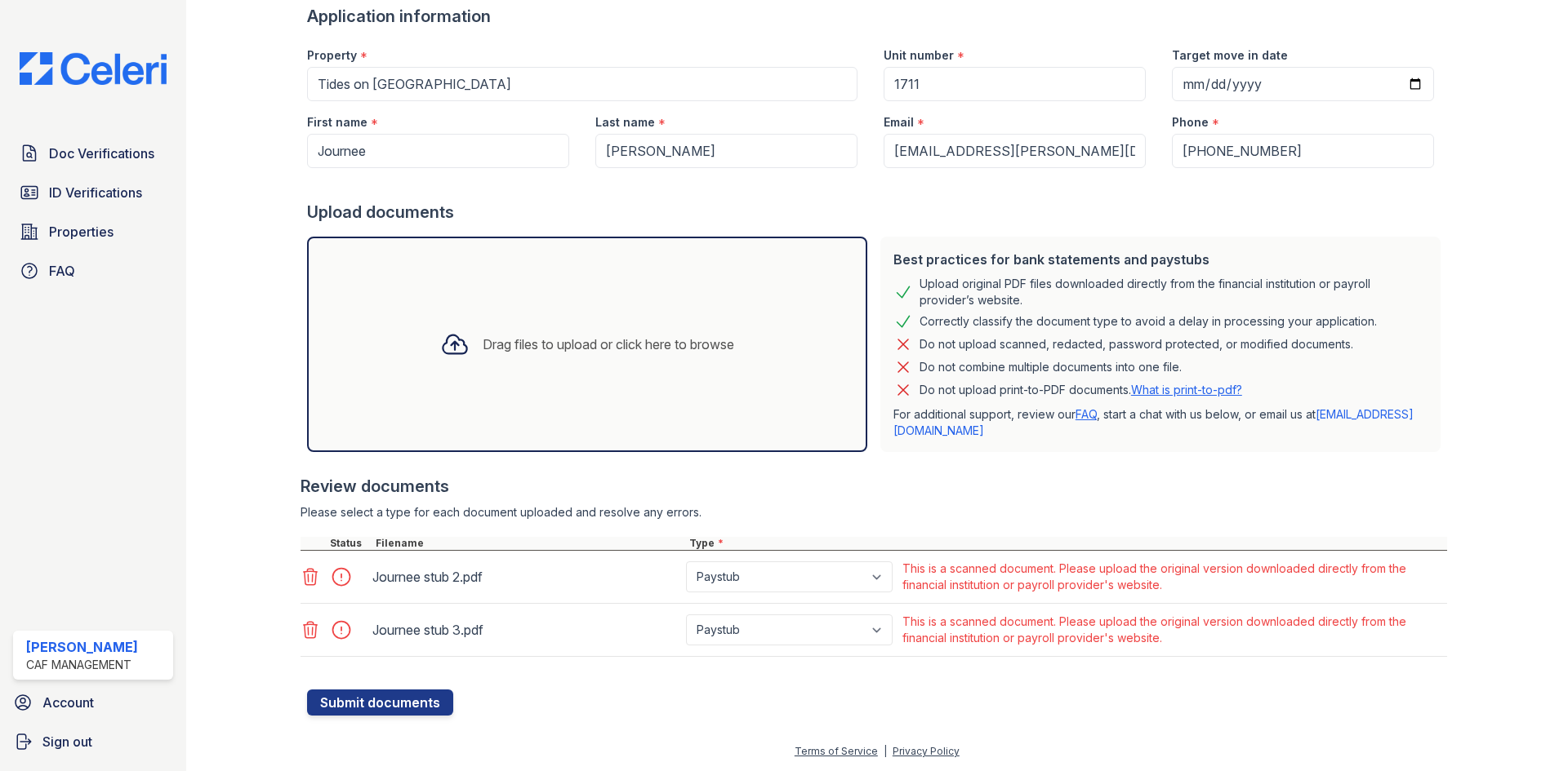
click at [309, 530] on div at bounding box center [873, 529] width 1147 height 17
click at [311, 575] on icon at bounding box center [310, 577] width 14 height 17
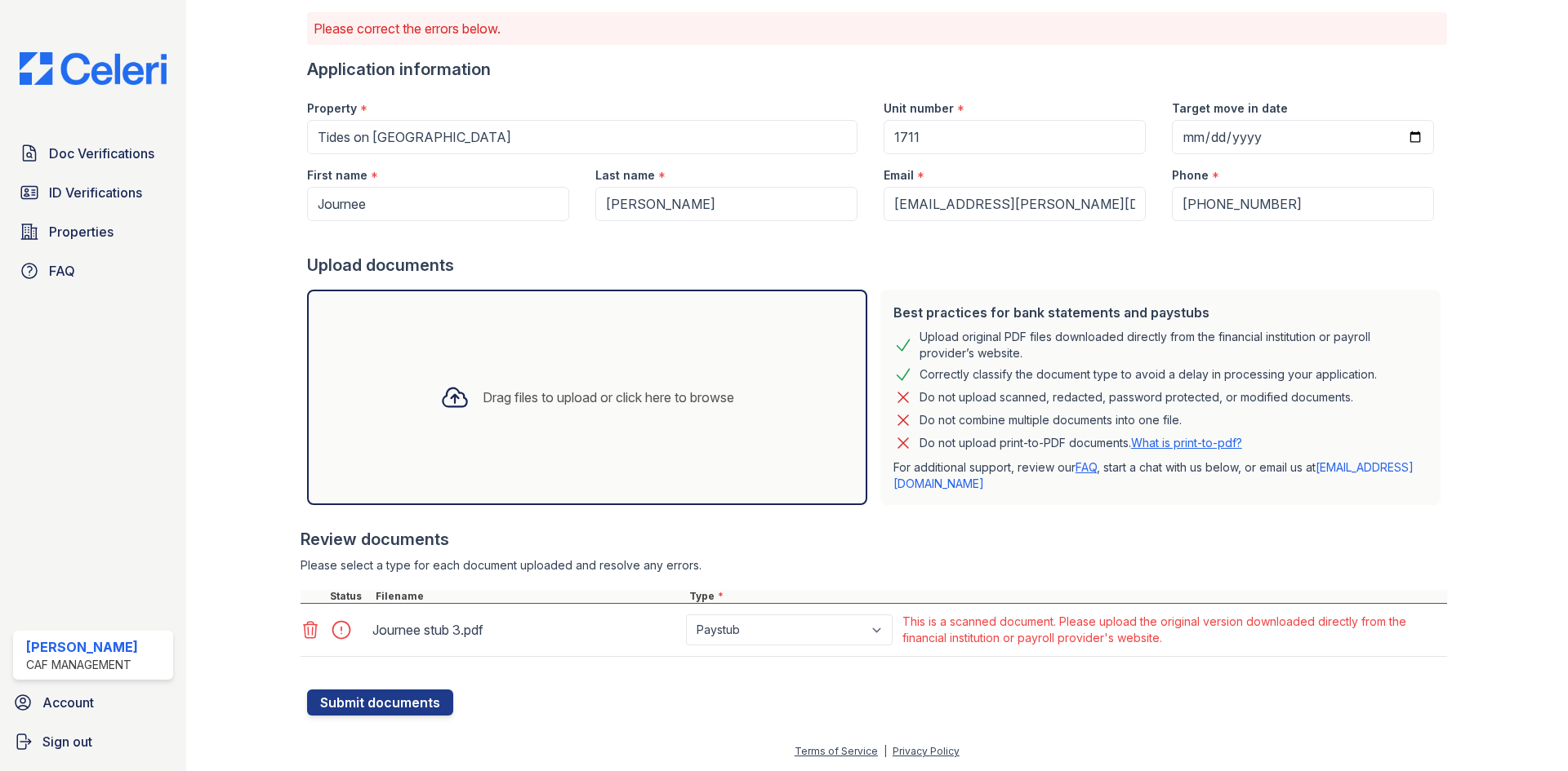
click at [309, 631] on icon at bounding box center [309, 630] width 19 height 19
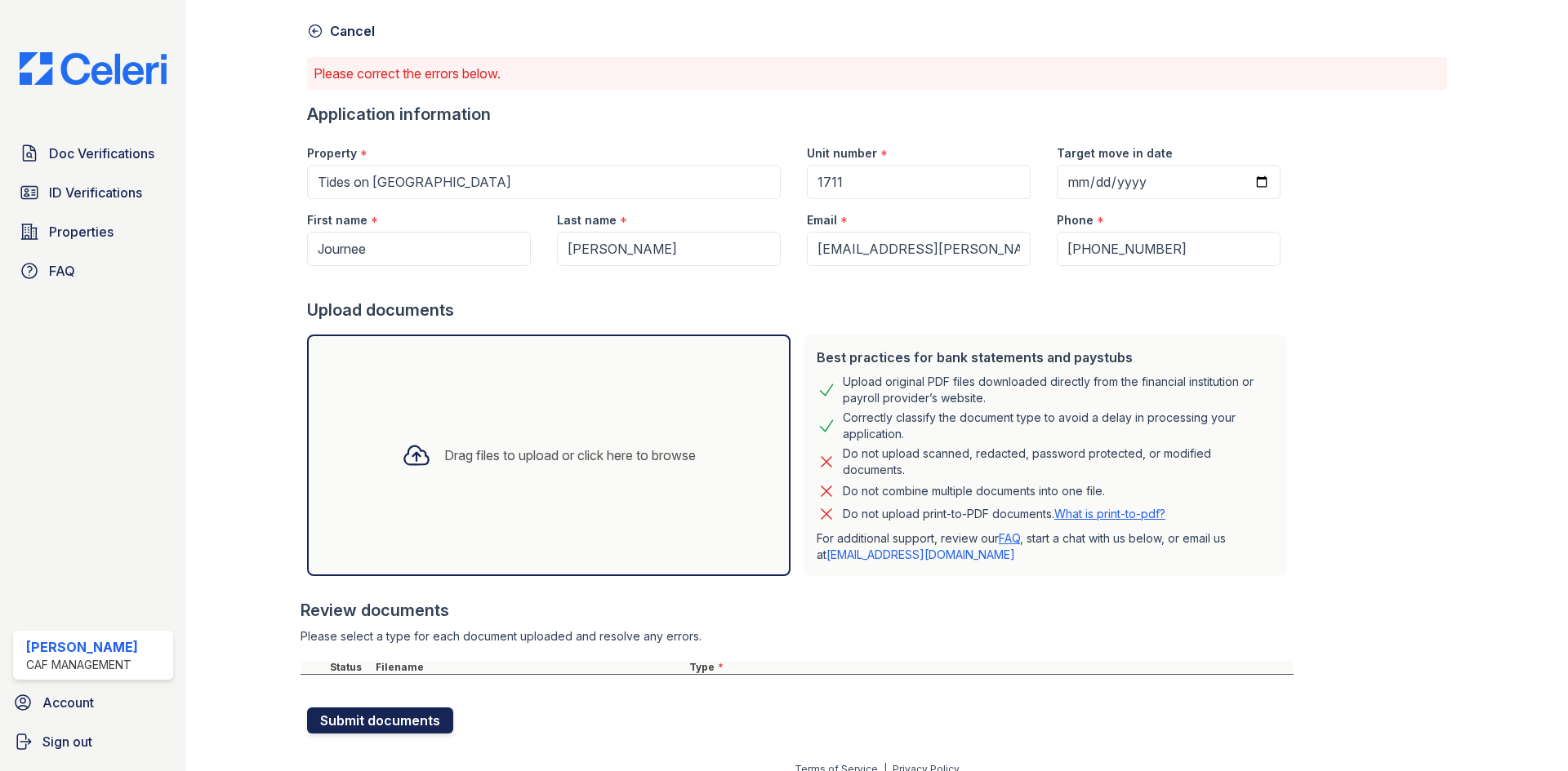
scroll to position [55, 0]
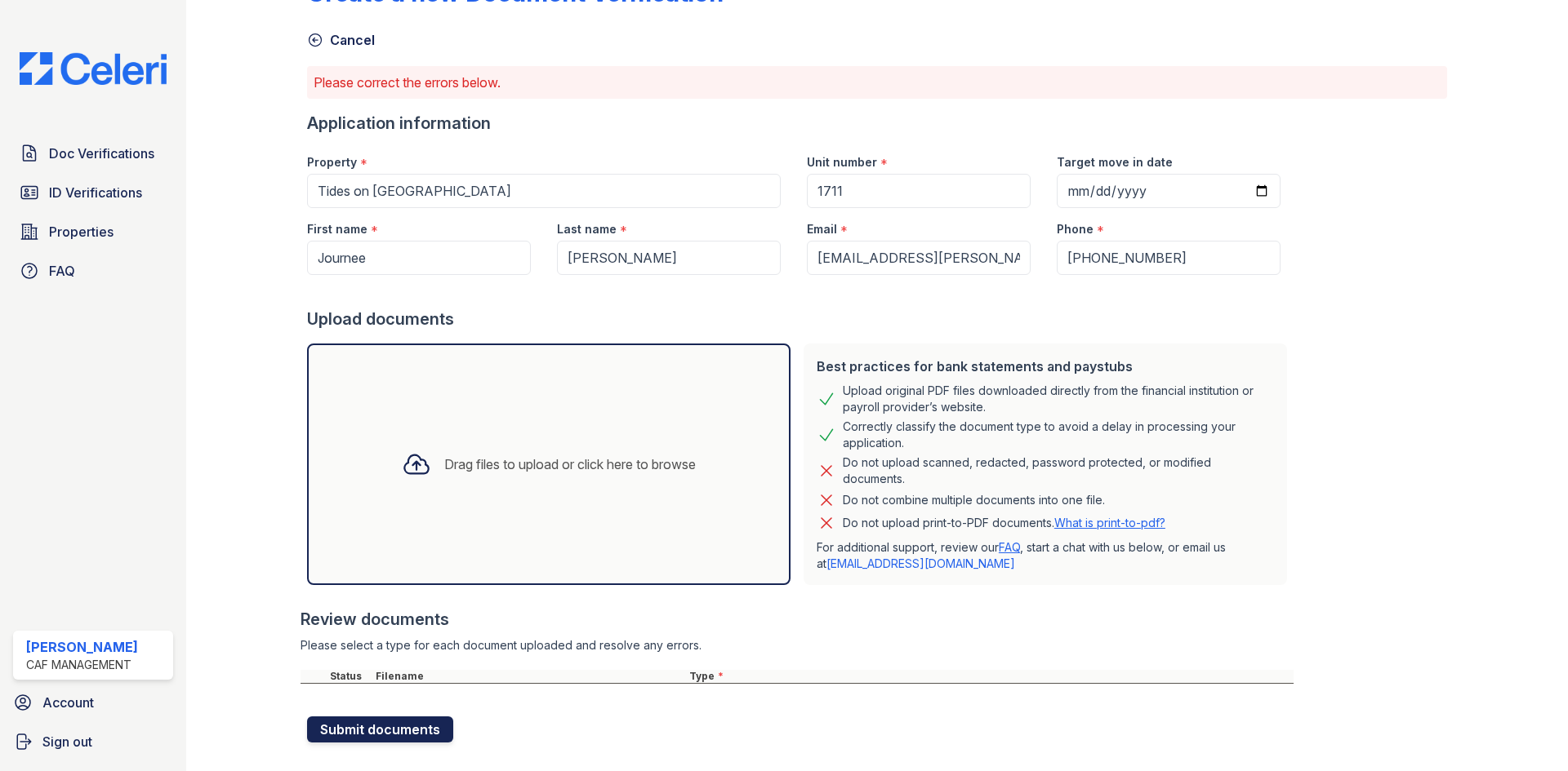
click at [372, 732] on button "Submit documents" at bounding box center [379, 730] width 146 height 26
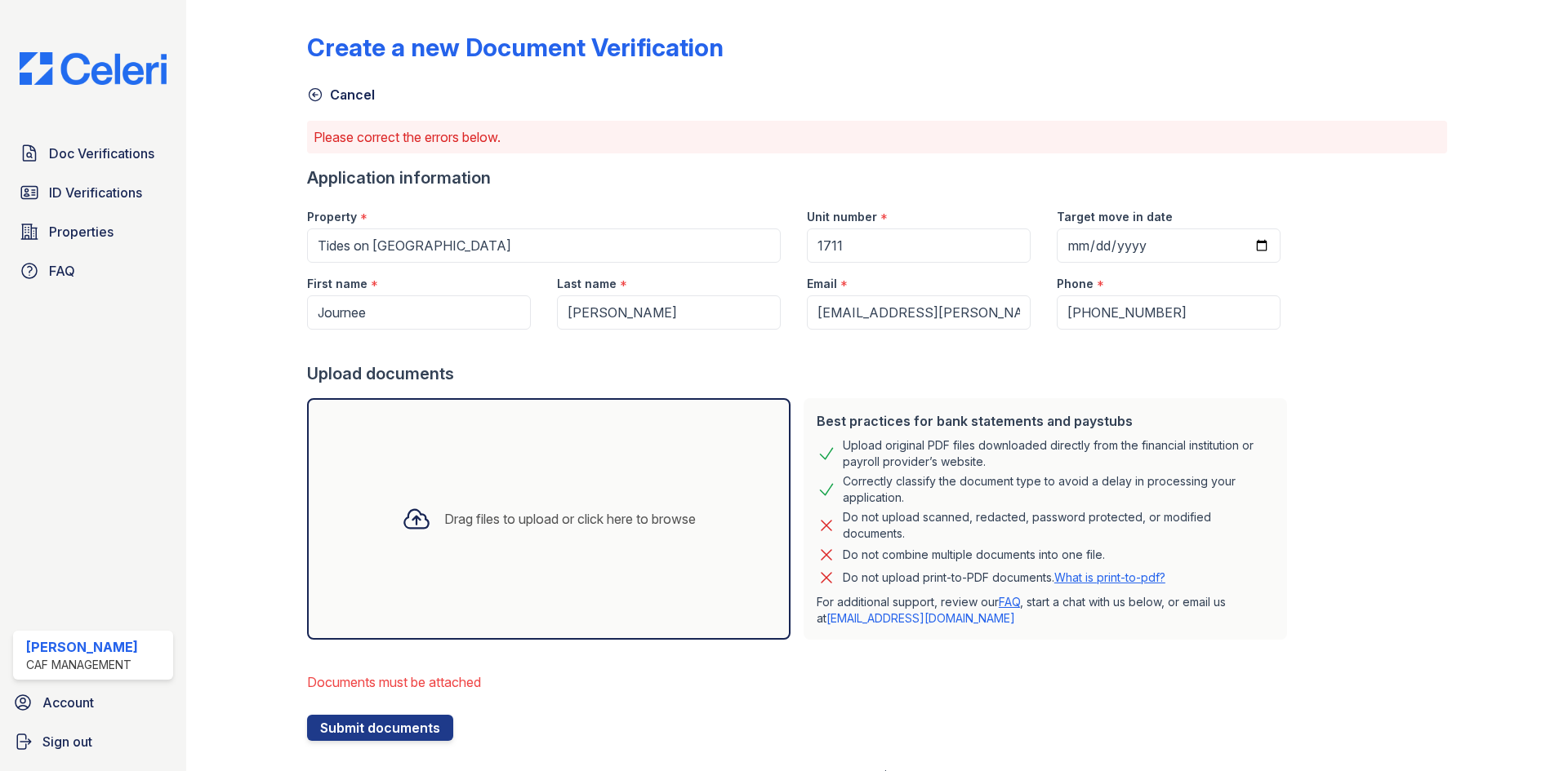
click at [550, 489] on div "Drag files to upload or click here to browse" at bounding box center [548, 519] width 484 height 241
click at [495, 483] on div "Drag files to upload or click here to browse" at bounding box center [548, 519] width 484 height 241
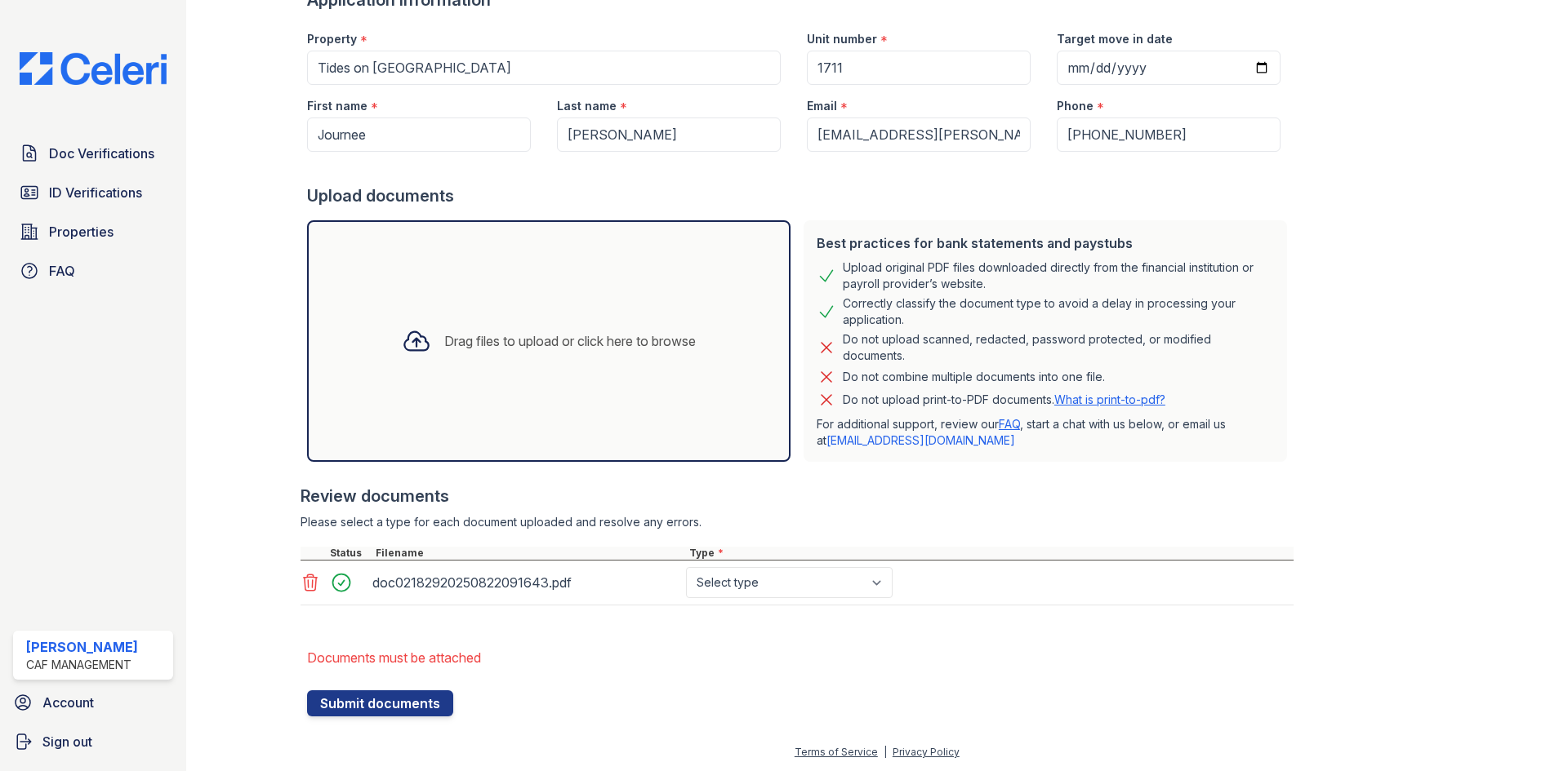
scroll to position [179, 0]
click at [828, 575] on select "Select type Paystub Bank Statement Offer Letter Tax Documents Benefit Award Let…" at bounding box center [789, 582] width 207 height 31
select select "paystub"
click at [686, 566] on select "Select type Paystub Bank Statement Offer Letter Tax Documents Benefit Award Let…" at bounding box center [789, 582] width 207 height 31
click at [365, 698] on button "Submit documents" at bounding box center [379, 703] width 146 height 26
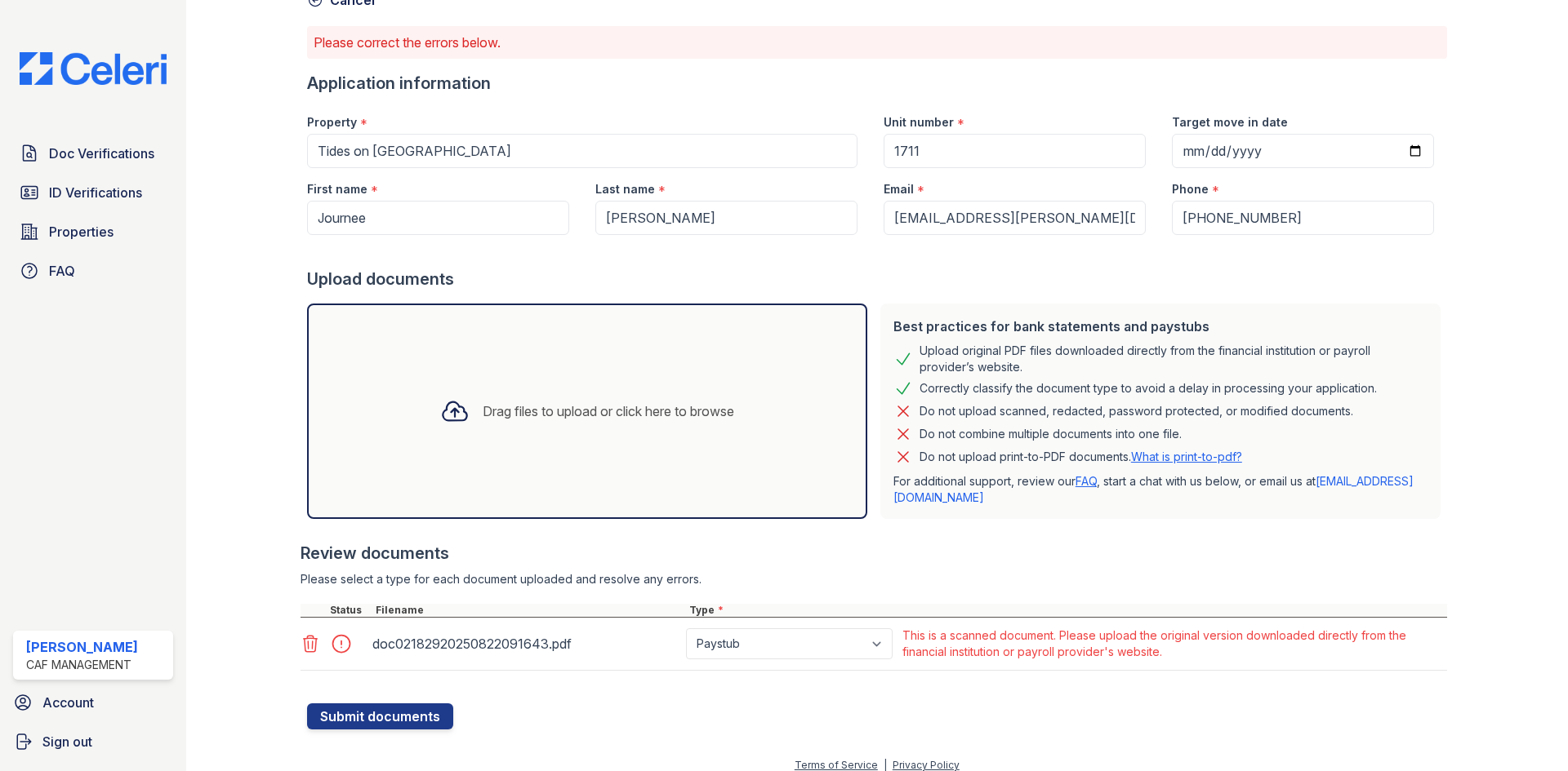
scroll to position [82, 0]
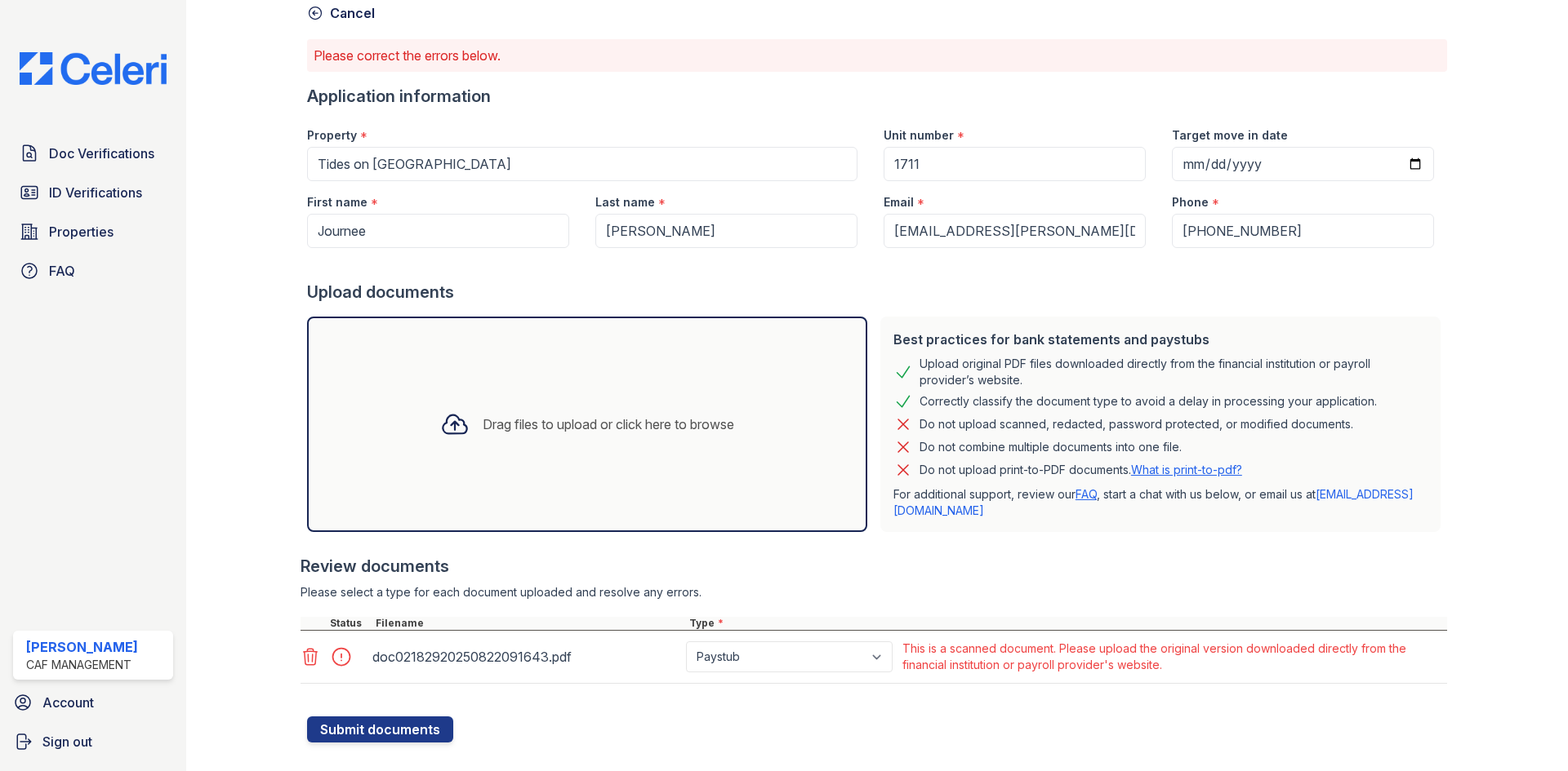
click at [311, 657] on icon at bounding box center [310, 657] width 14 height 17
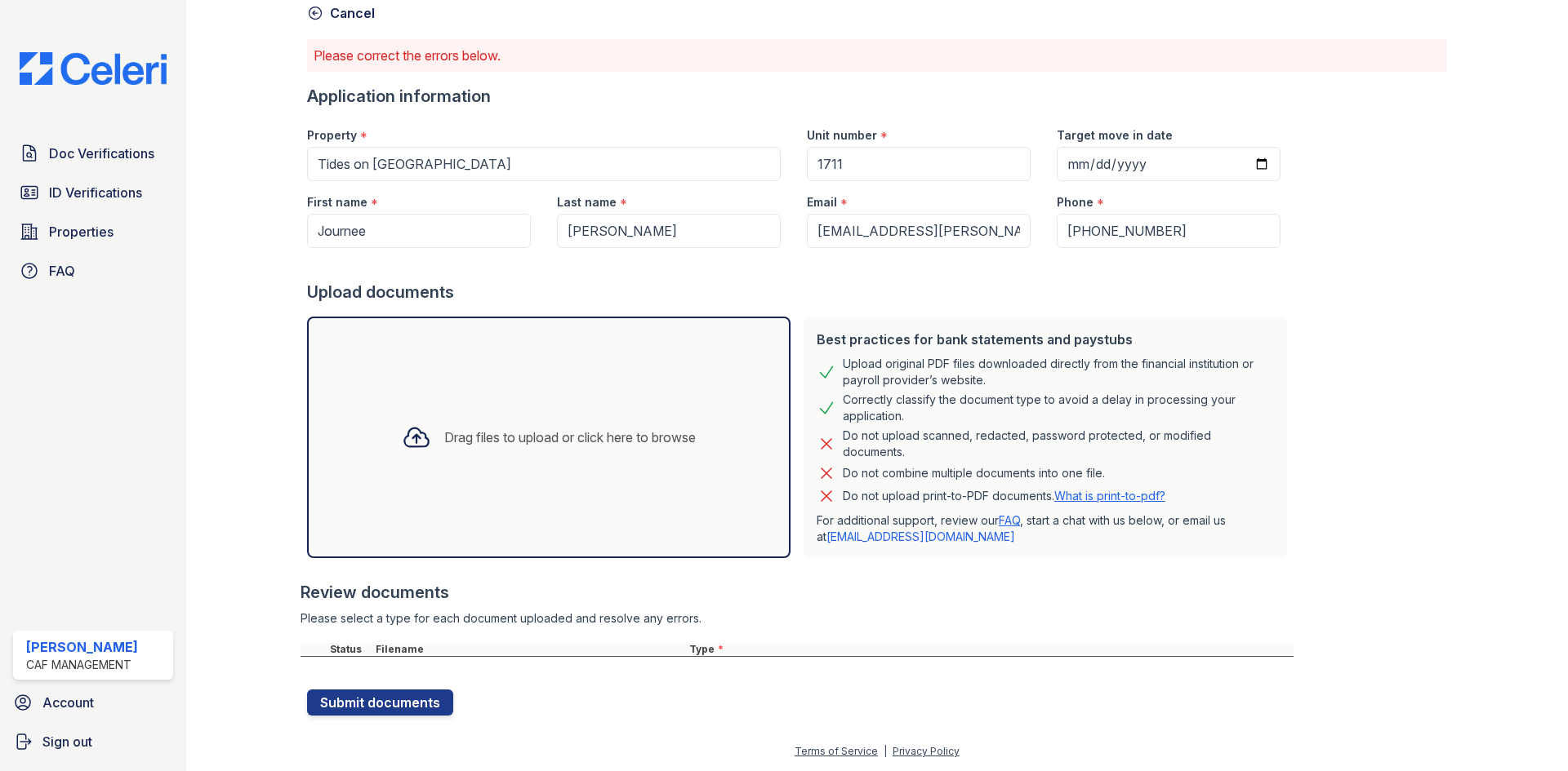
click at [336, 9] on link "Cancel" at bounding box center [341, 13] width 68 height 19
